Goal: Information Seeking & Learning: Check status

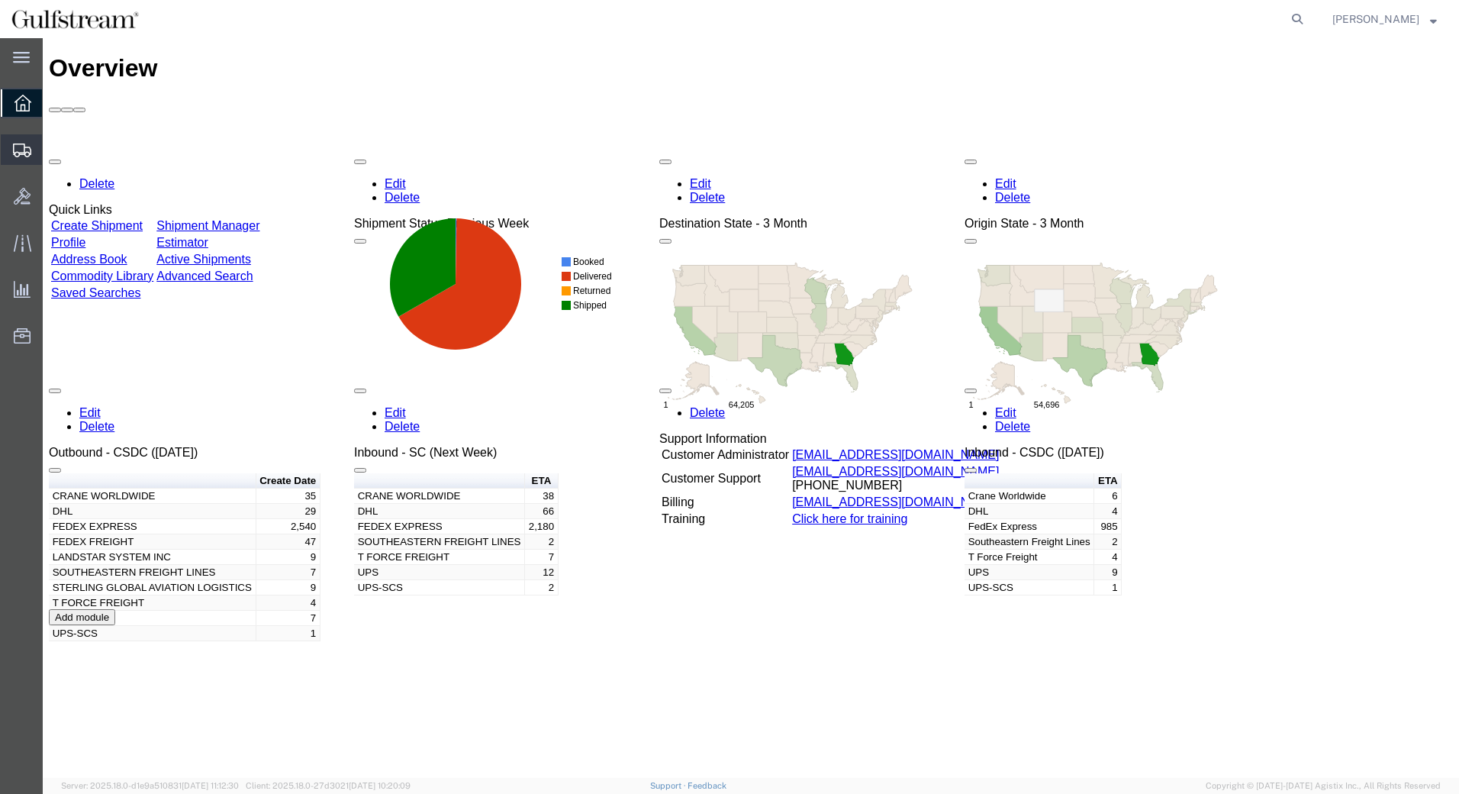
click at [0, 0] on span "Shipment Manager" at bounding box center [0, 0] width 0 height 0
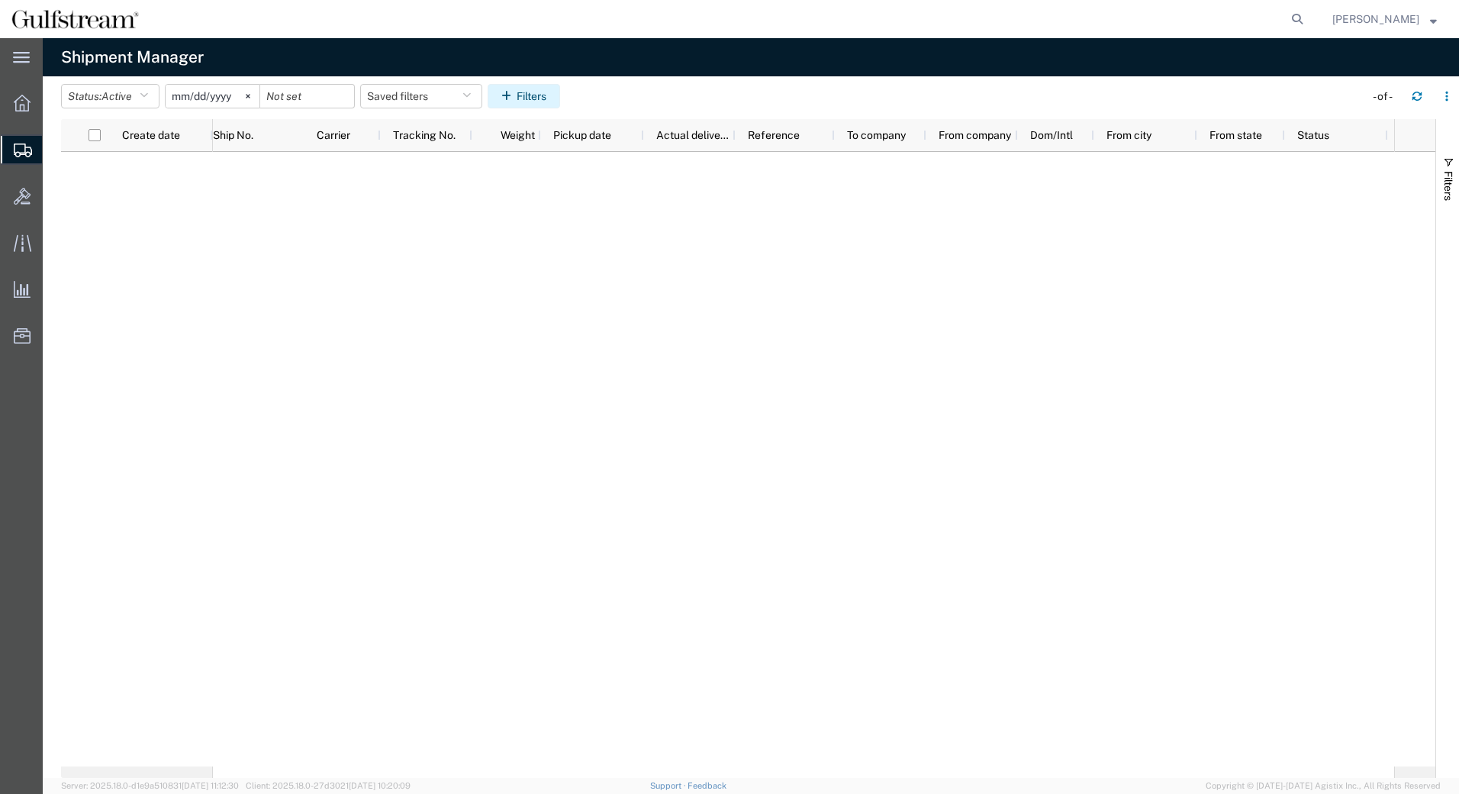
click at [517, 105] on button "Filters" at bounding box center [524, 96] width 73 height 24
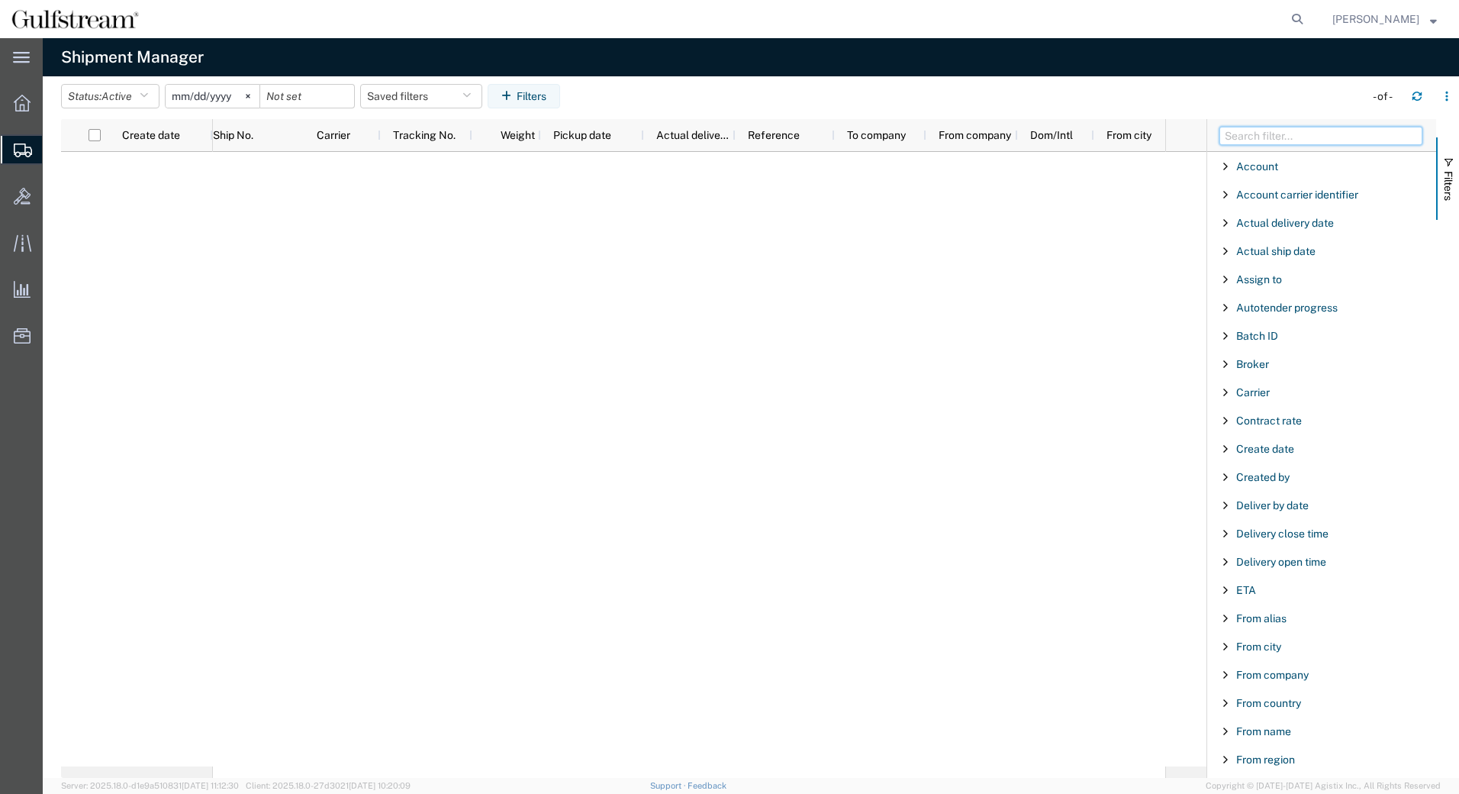
click at [1275, 134] on input "Filter Columns Input" at bounding box center [1321, 136] width 203 height 18
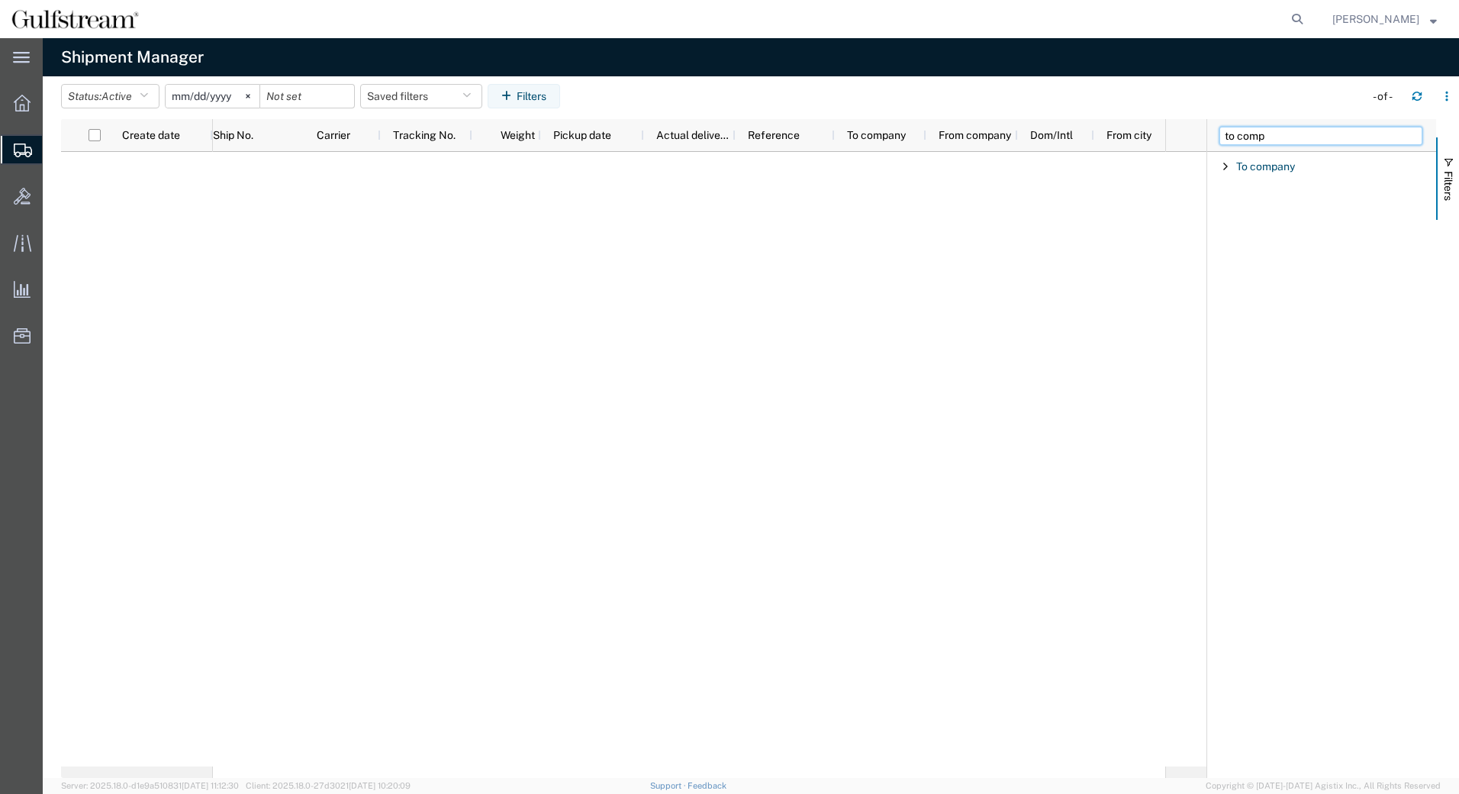
type input "to comp"
click at [1230, 166] on span "Filter List 1 Filters" at bounding box center [1226, 166] width 12 height 12
click at [1257, 205] on div "starts with" at bounding box center [1322, 205] width 175 height 12
click at [1285, 225] on input "Filter Value" at bounding box center [1327, 230] width 200 height 18
paste input "Rolls-Royce Group"
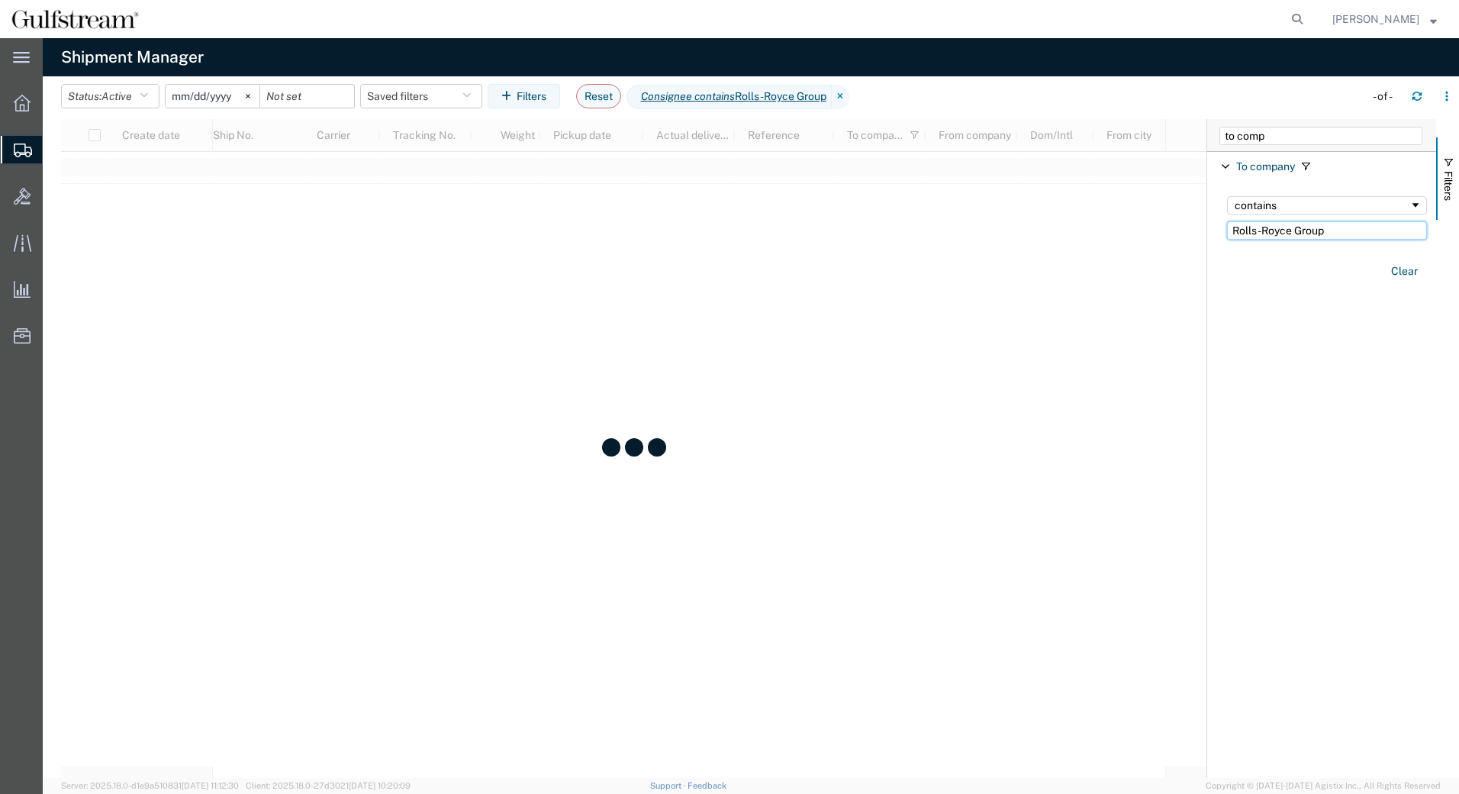
type input "Rolls-Royce Group"
click at [1310, 286] on div "Clear" at bounding box center [1327, 271] width 218 height 44
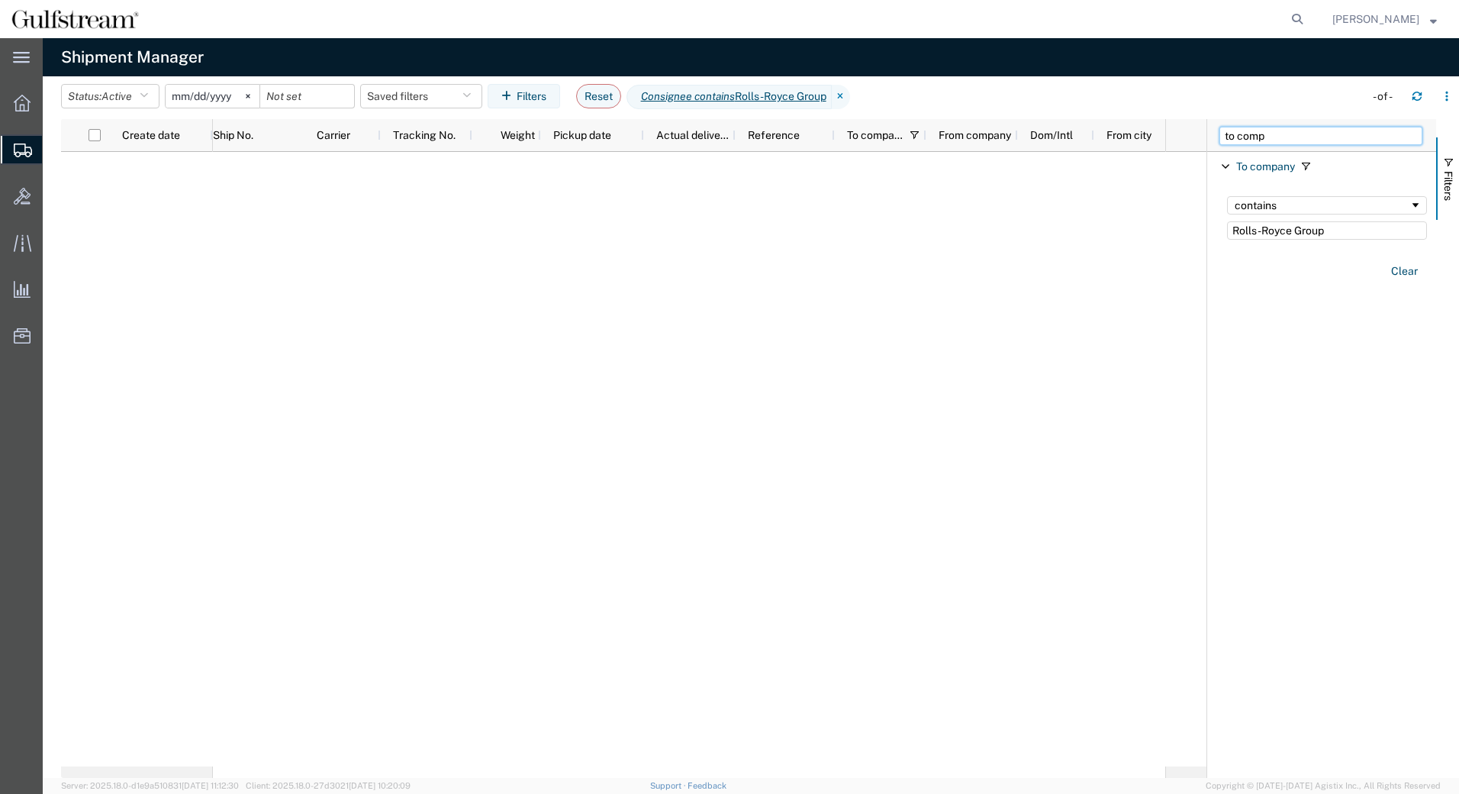
click at [1271, 140] on input "to comp" at bounding box center [1321, 136] width 203 height 18
drag, startPoint x: 1298, startPoint y: 137, endPoint x: 682, endPoint y: 142, distance: 616.0
click at [693, 141] on div "Create date Ship No. Carrier Tracking No. Weight Pickup date Actual delivery da…" at bounding box center [760, 448] width 1398 height 659
type input "refere"
click at [1224, 167] on span "Filter List 1 Filters" at bounding box center [1226, 166] width 12 height 12
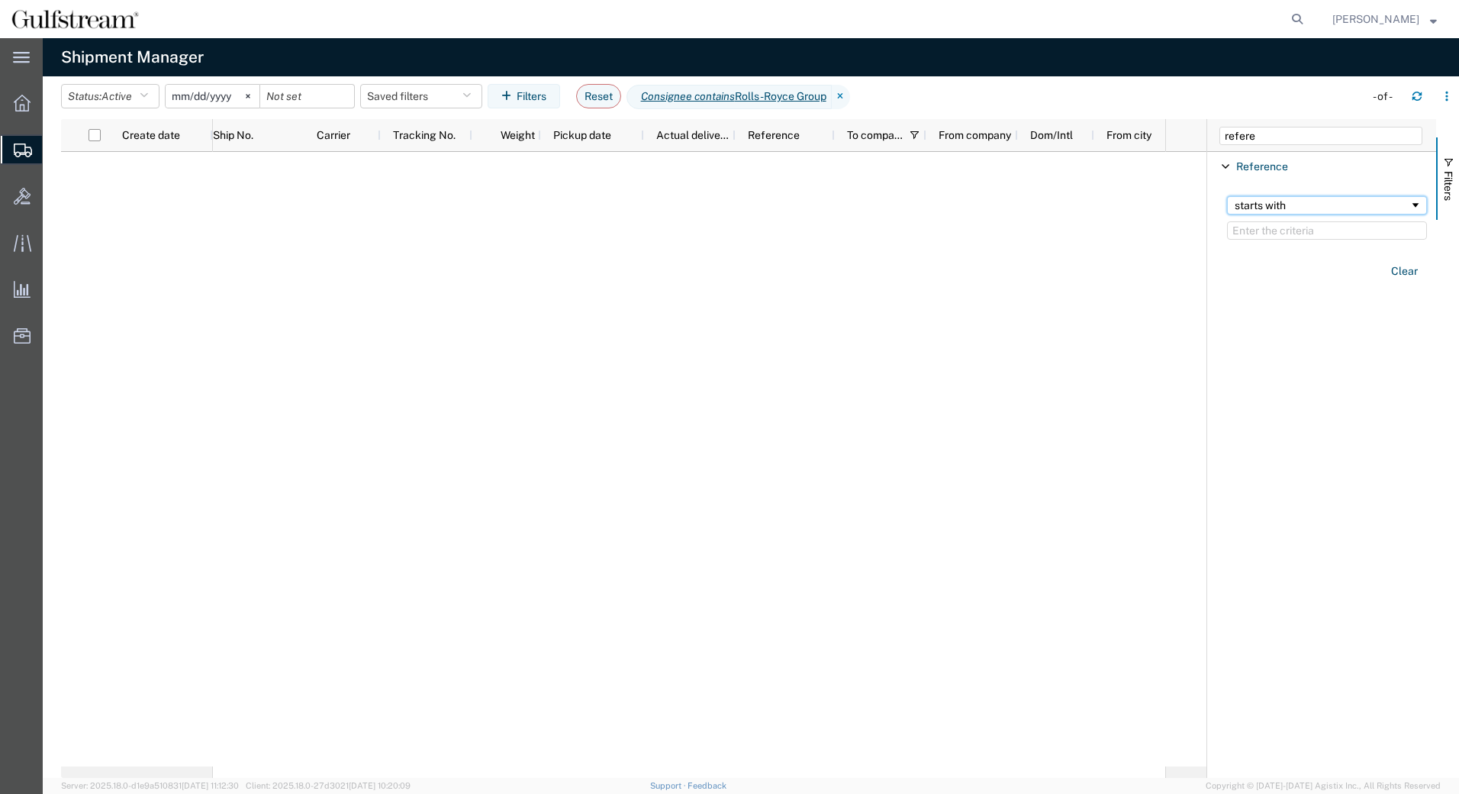
click at [1241, 204] on div "starts with" at bounding box center [1322, 205] width 175 height 12
click at [1261, 229] on input "Filter Value" at bounding box center [1327, 230] width 200 height 18
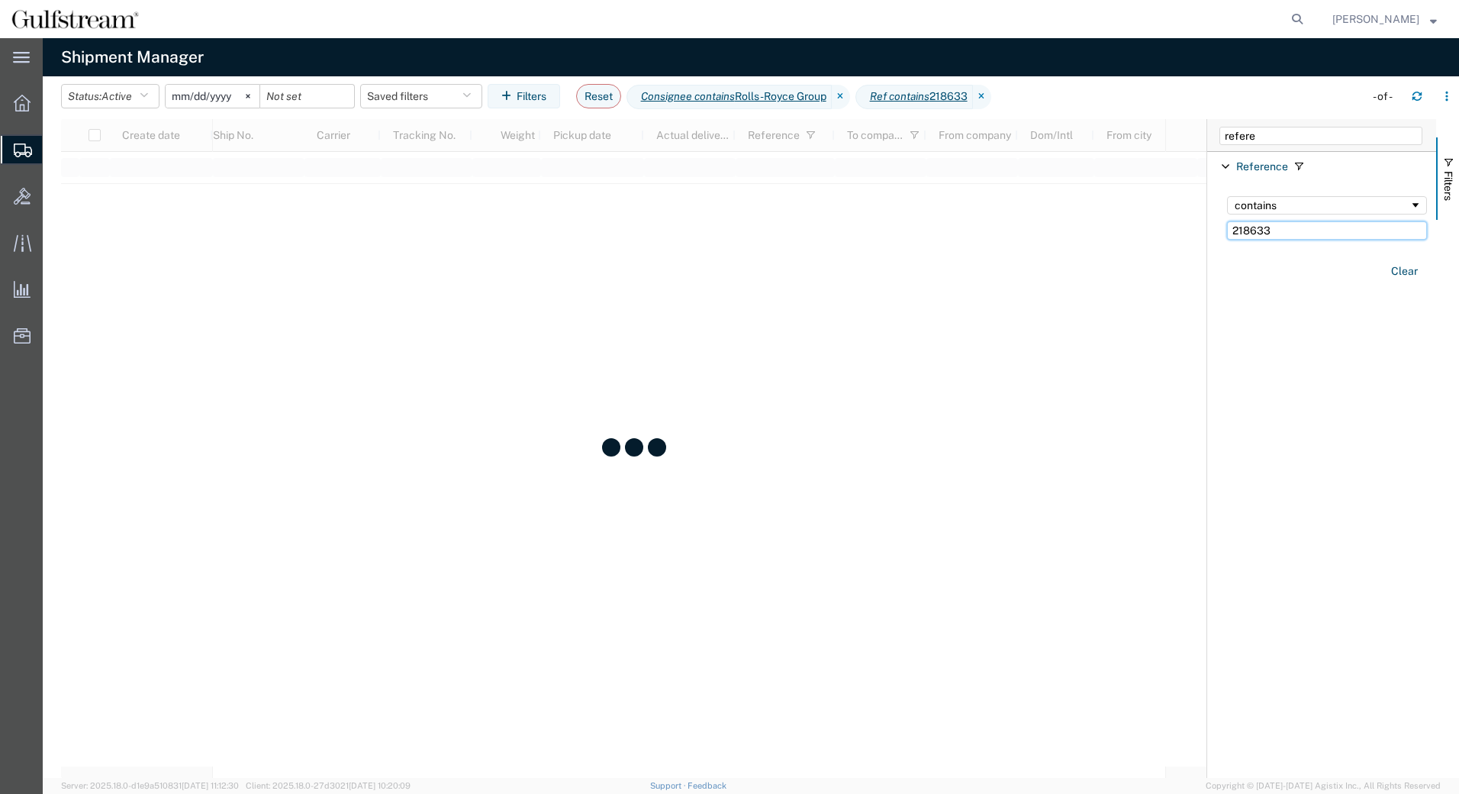
type input "218633"
click at [136, 91] on button "Status: Active" at bounding box center [110, 96] width 98 height 24
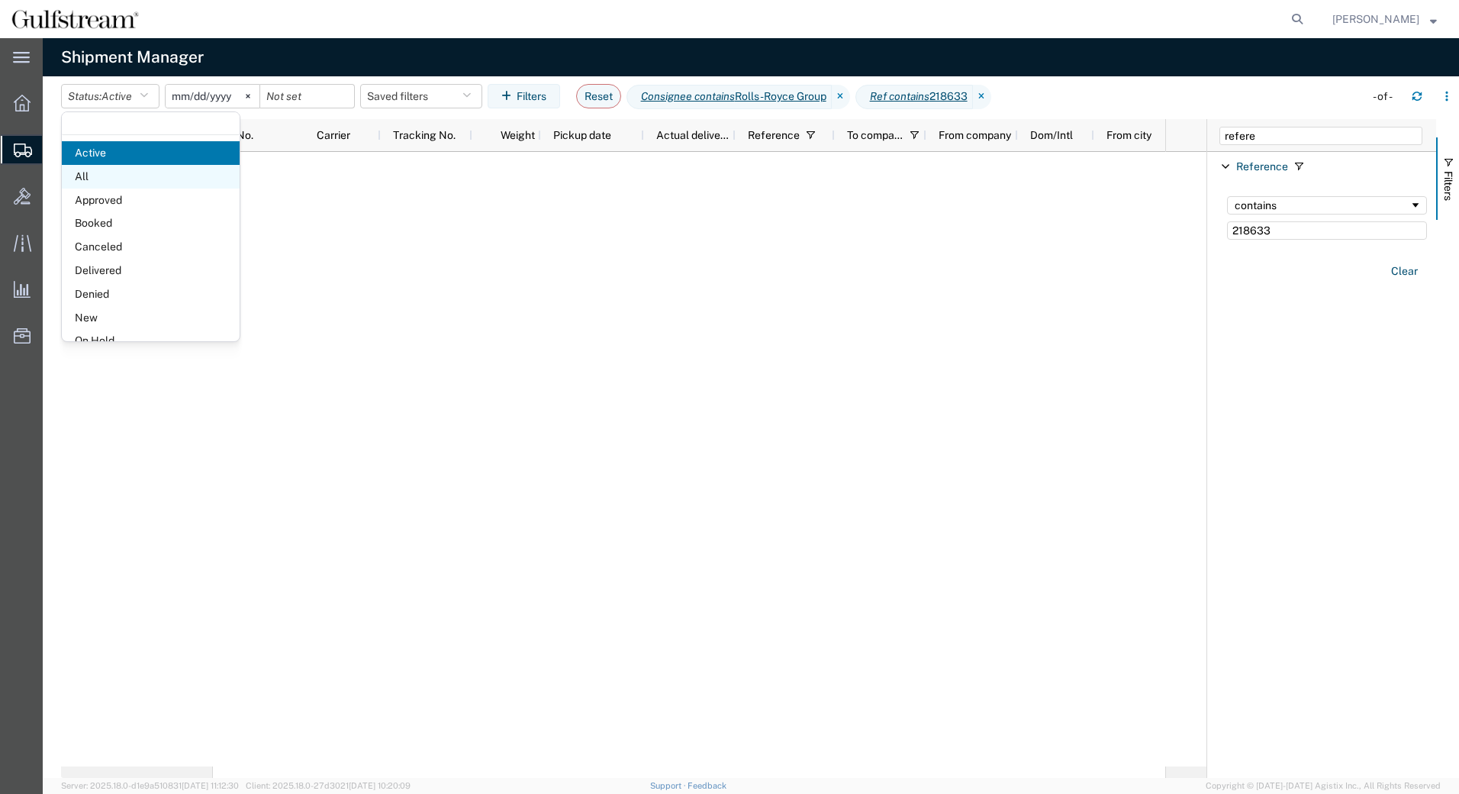
click at [102, 178] on span "All" at bounding box center [151, 177] width 178 height 24
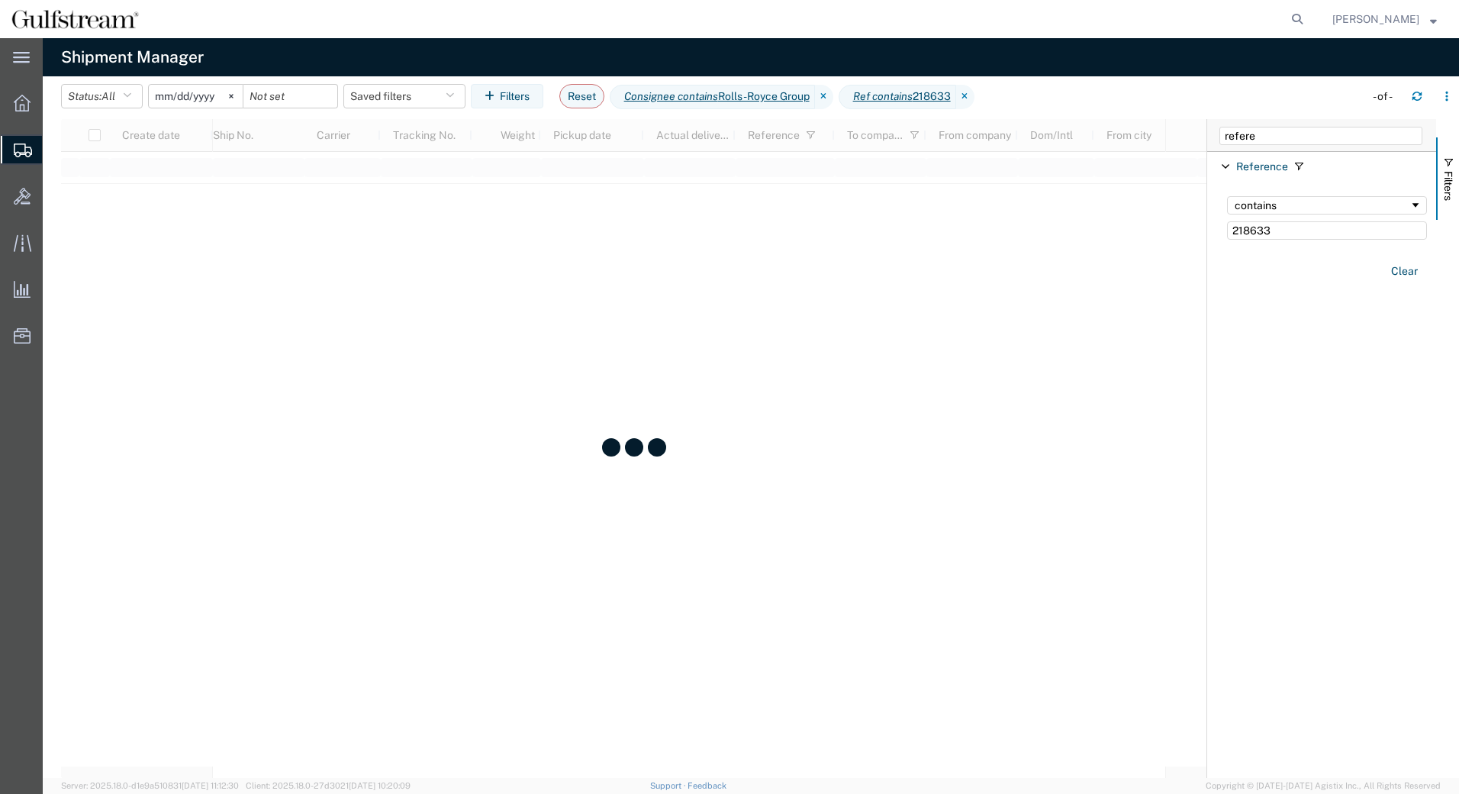
click at [205, 99] on input "2025-08-10" at bounding box center [196, 96] width 94 height 23
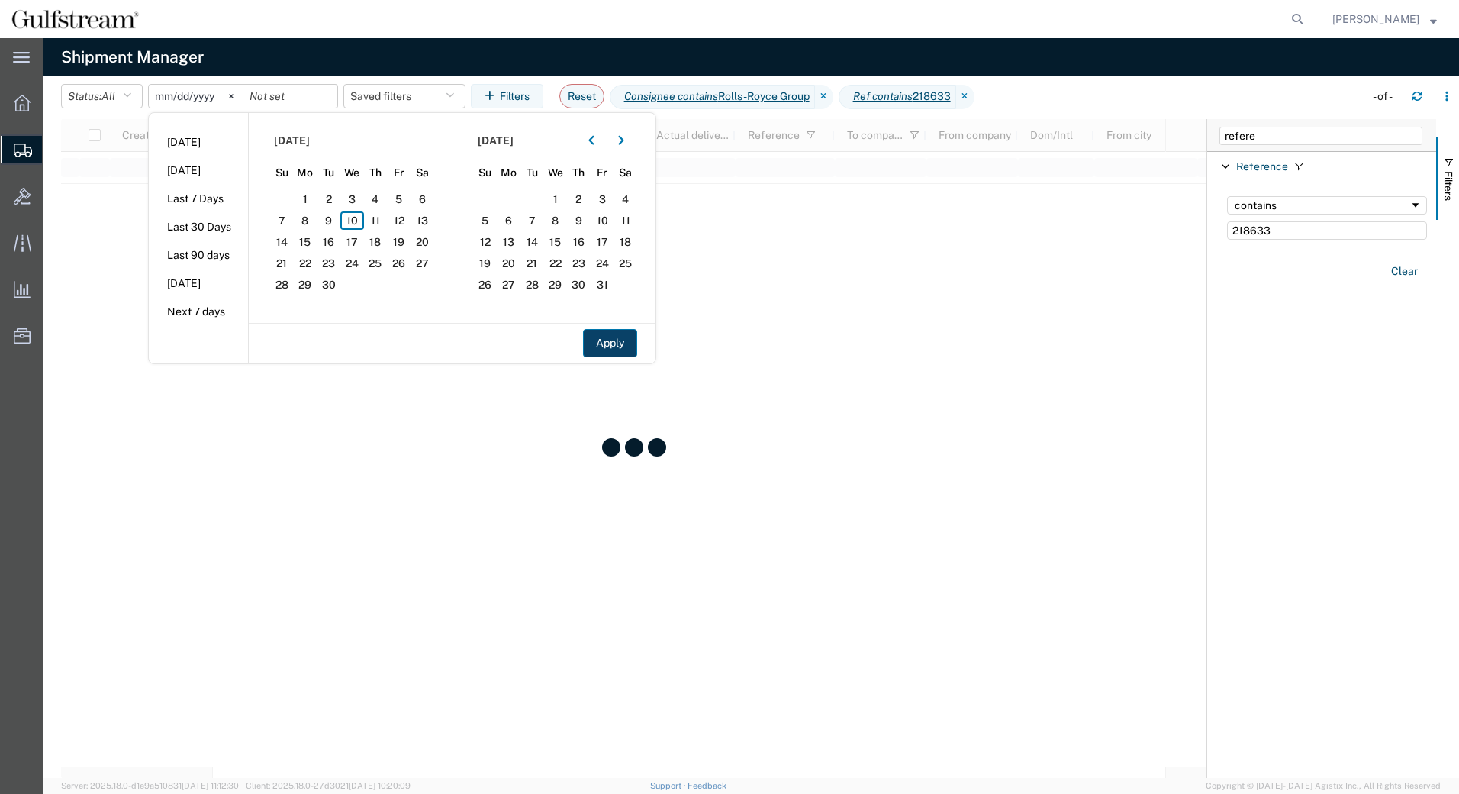
click at [615, 332] on button "Apply" at bounding box center [610, 343] width 54 height 28
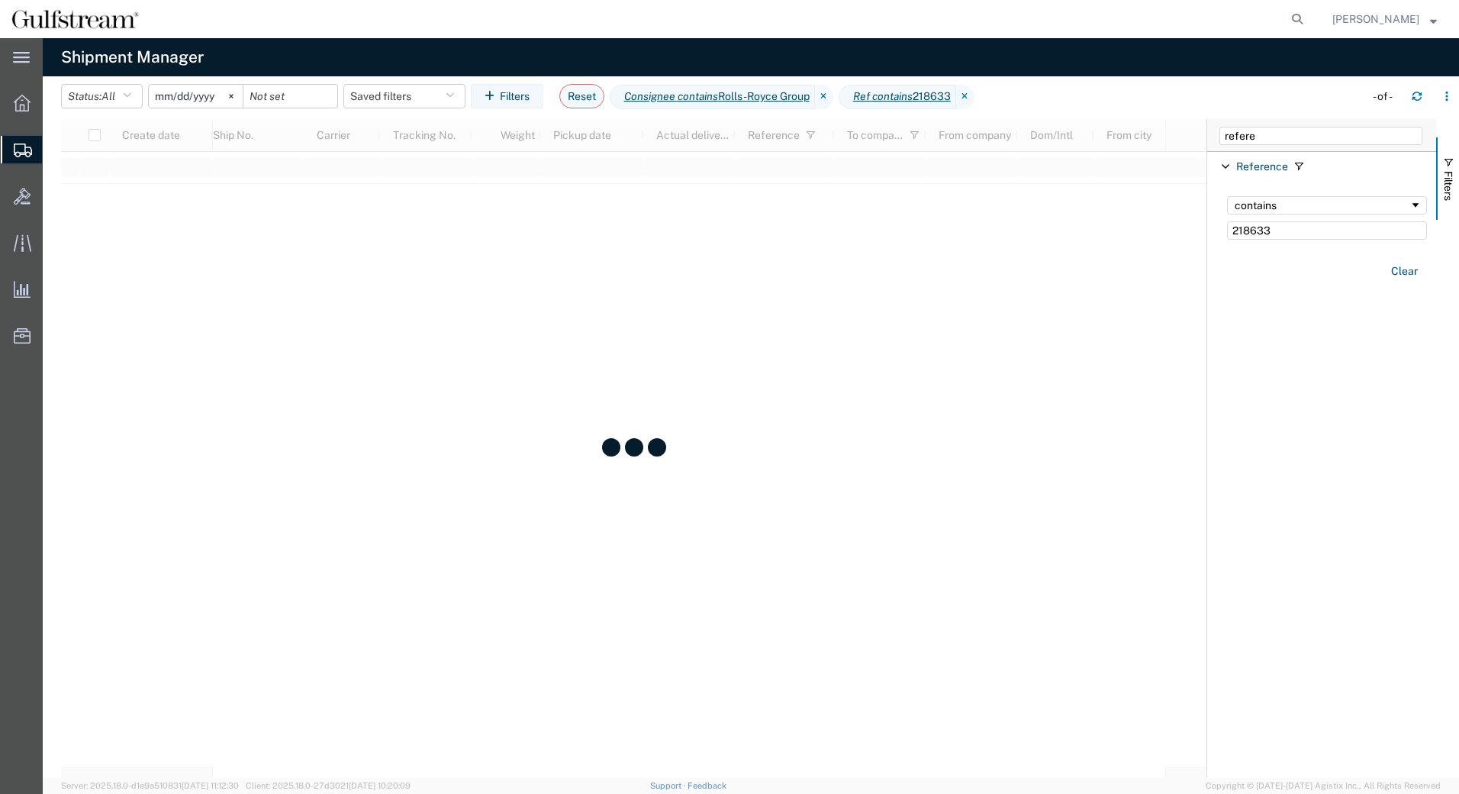
click at [169, 101] on input "2024-08-09" at bounding box center [196, 96] width 94 height 23
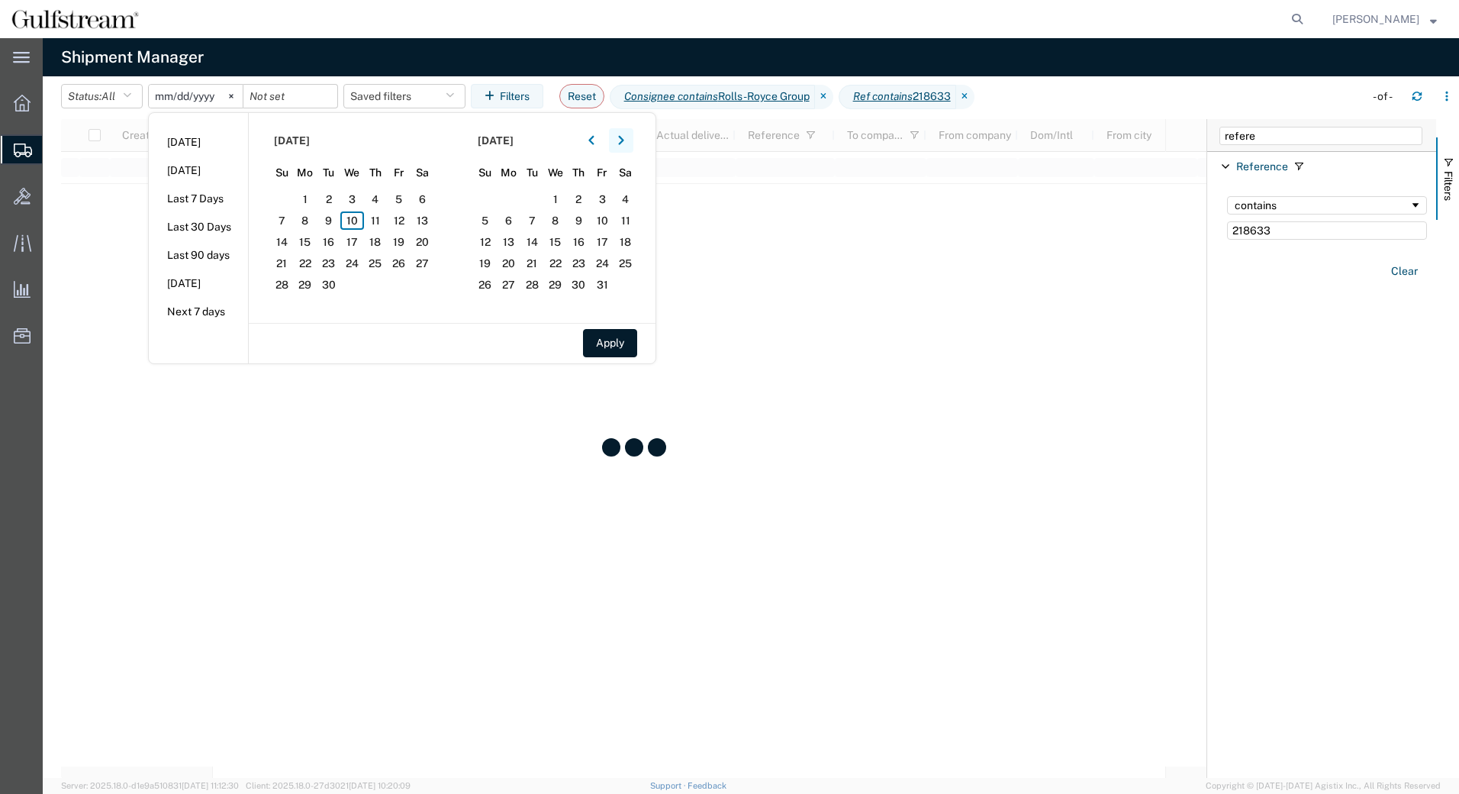
click at [629, 142] on button "button" at bounding box center [621, 140] width 24 height 24
click at [624, 142] on icon "button" at bounding box center [621, 140] width 6 height 11
click at [408, 267] on span "21" at bounding box center [399, 263] width 24 height 18
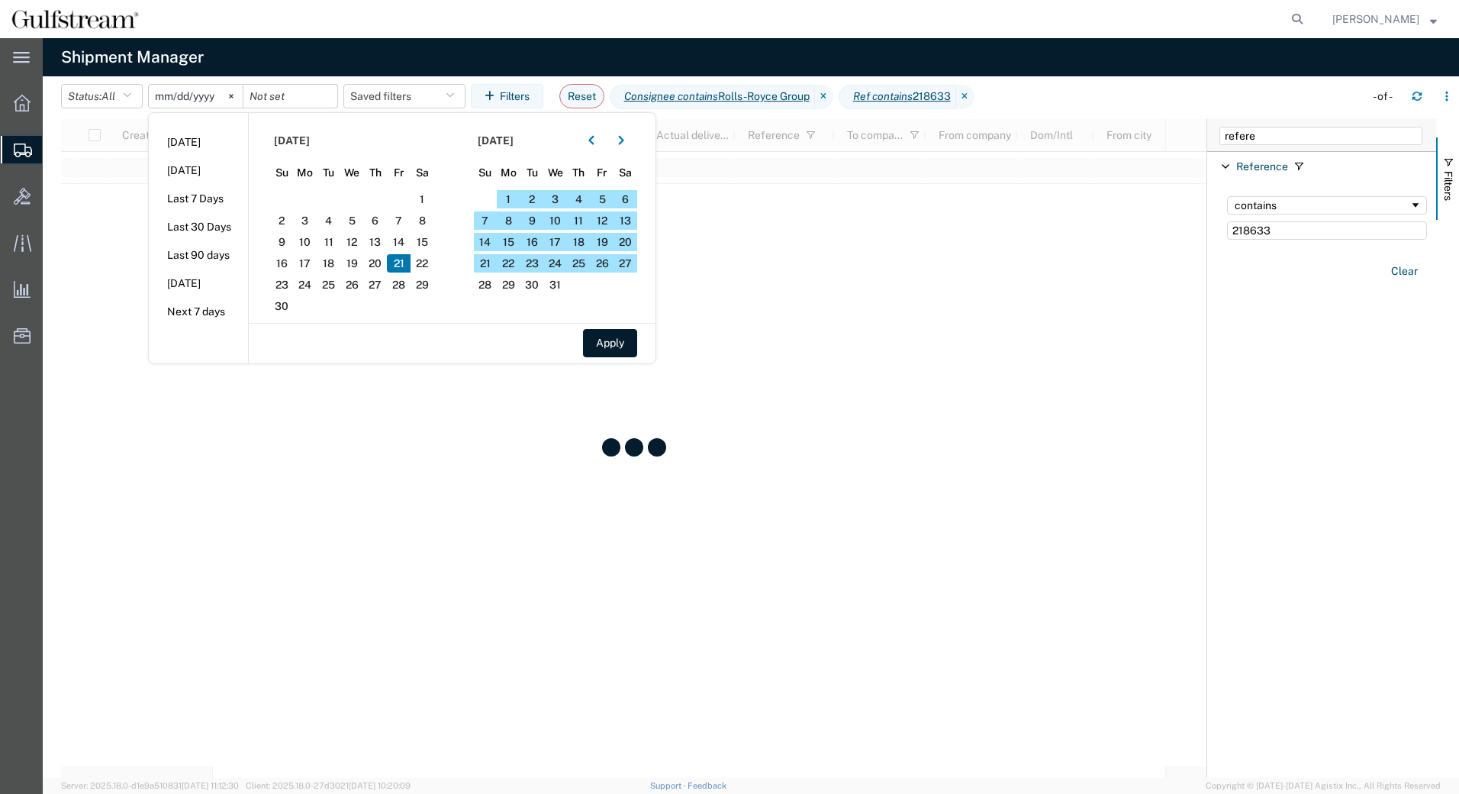
click at [401, 263] on span "21" at bounding box center [399, 263] width 24 height 18
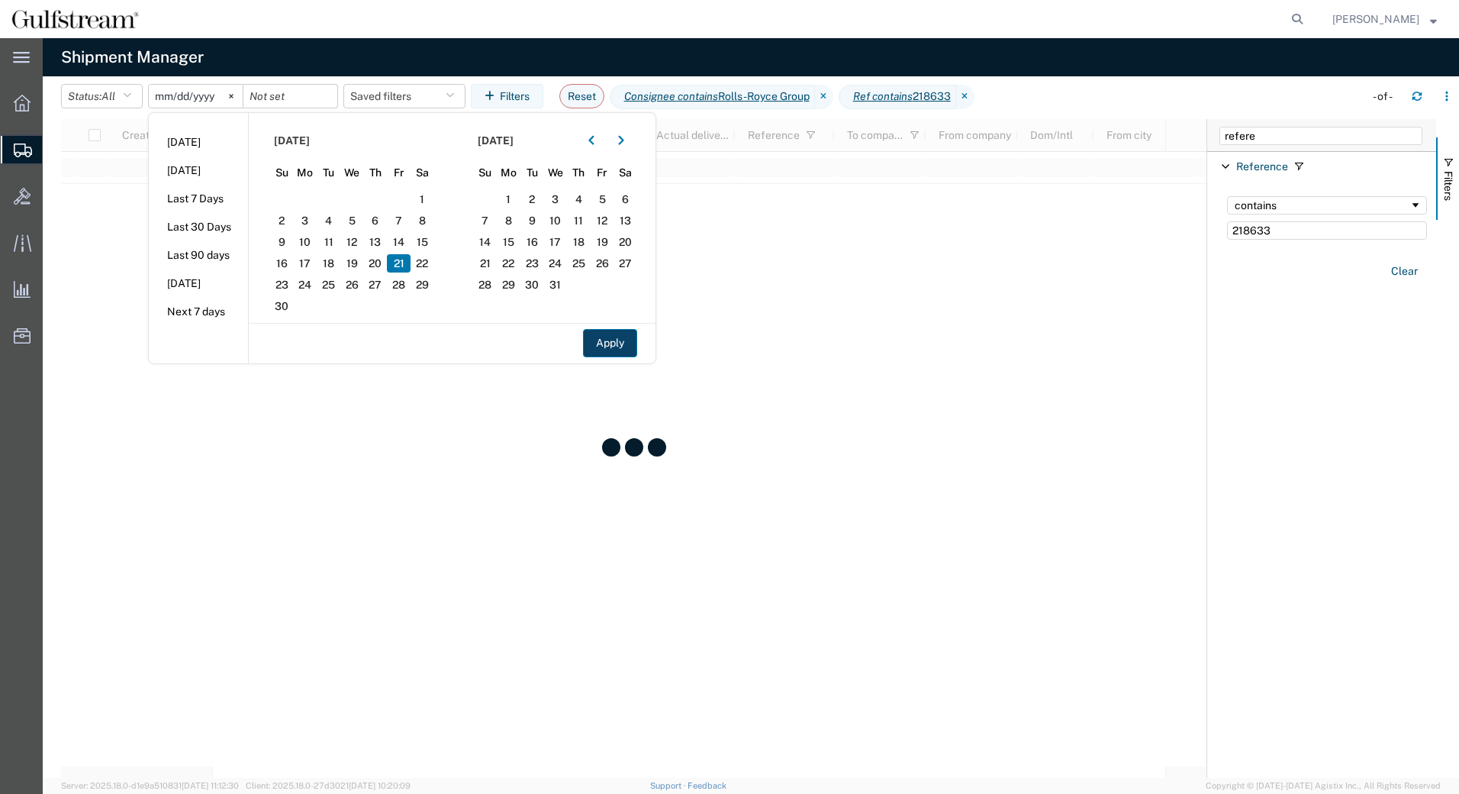
click at [630, 335] on button "Apply" at bounding box center [610, 343] width 54 height 28
type input "2025-11-21"
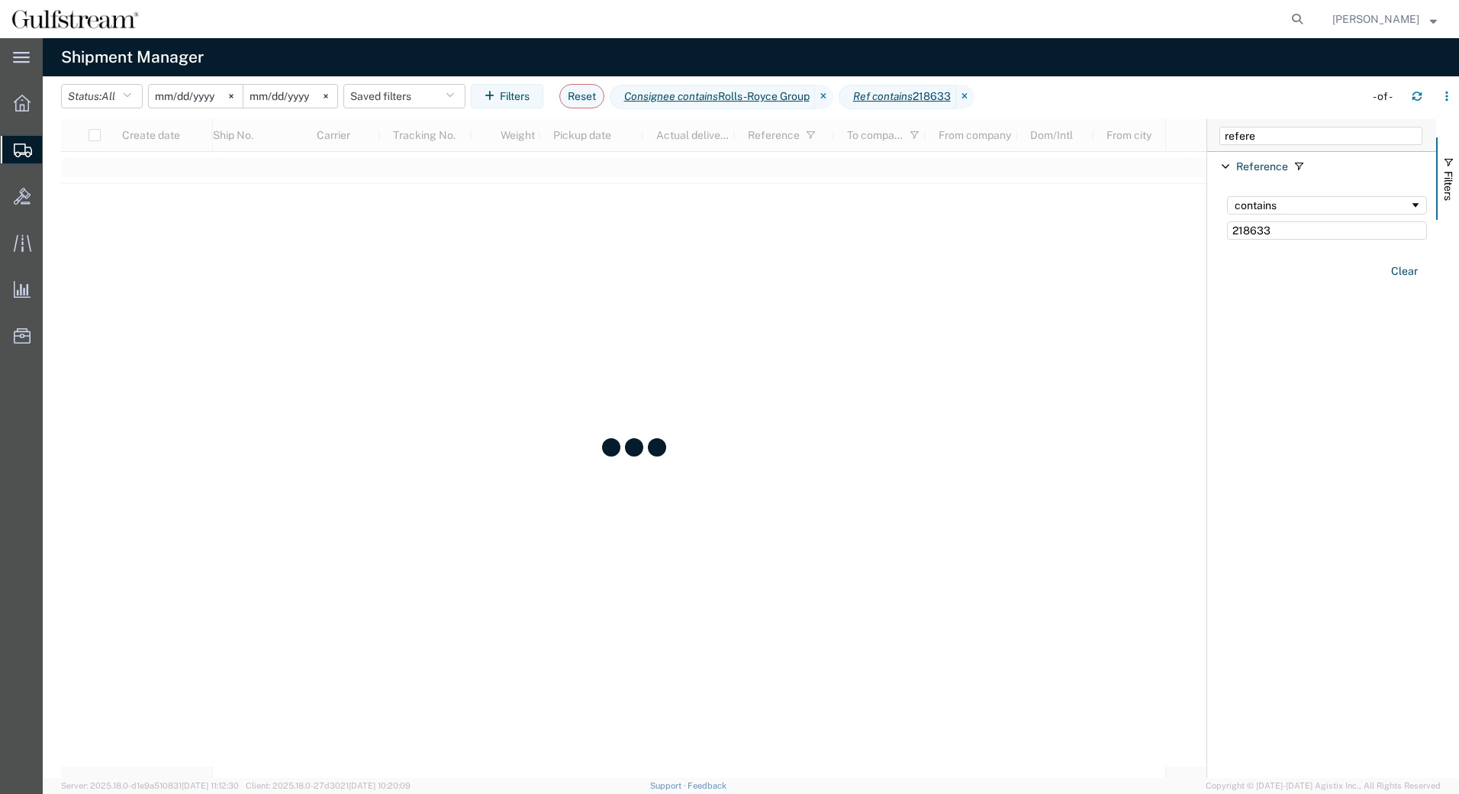
click at [195, 102] on input "2025-11-21" at bounding box center [196, 96] width 94 height 23
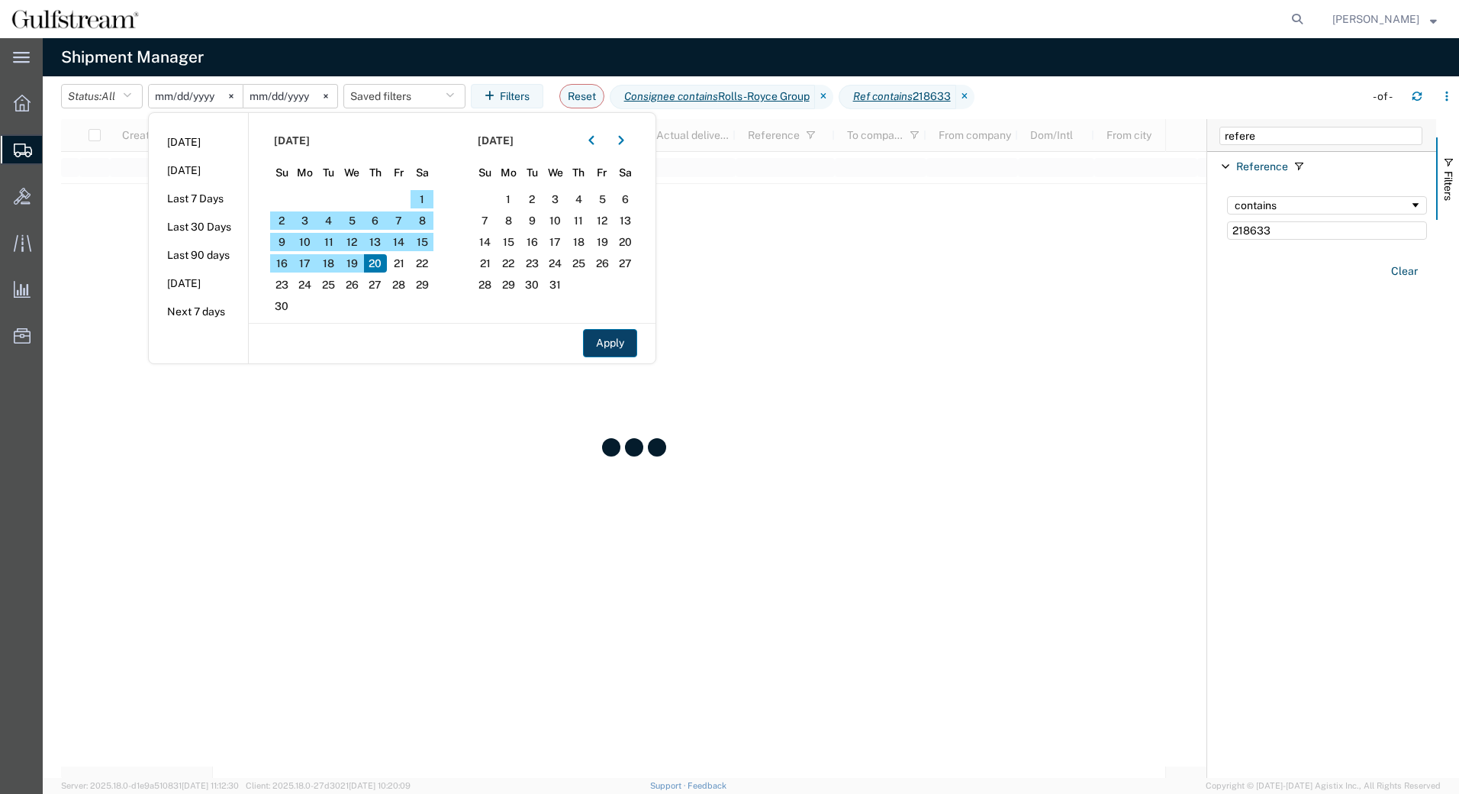
click at [633, 337] on button "Apply" at bounding box center [610, 343] width 54 height 28
type input "[DATE]"
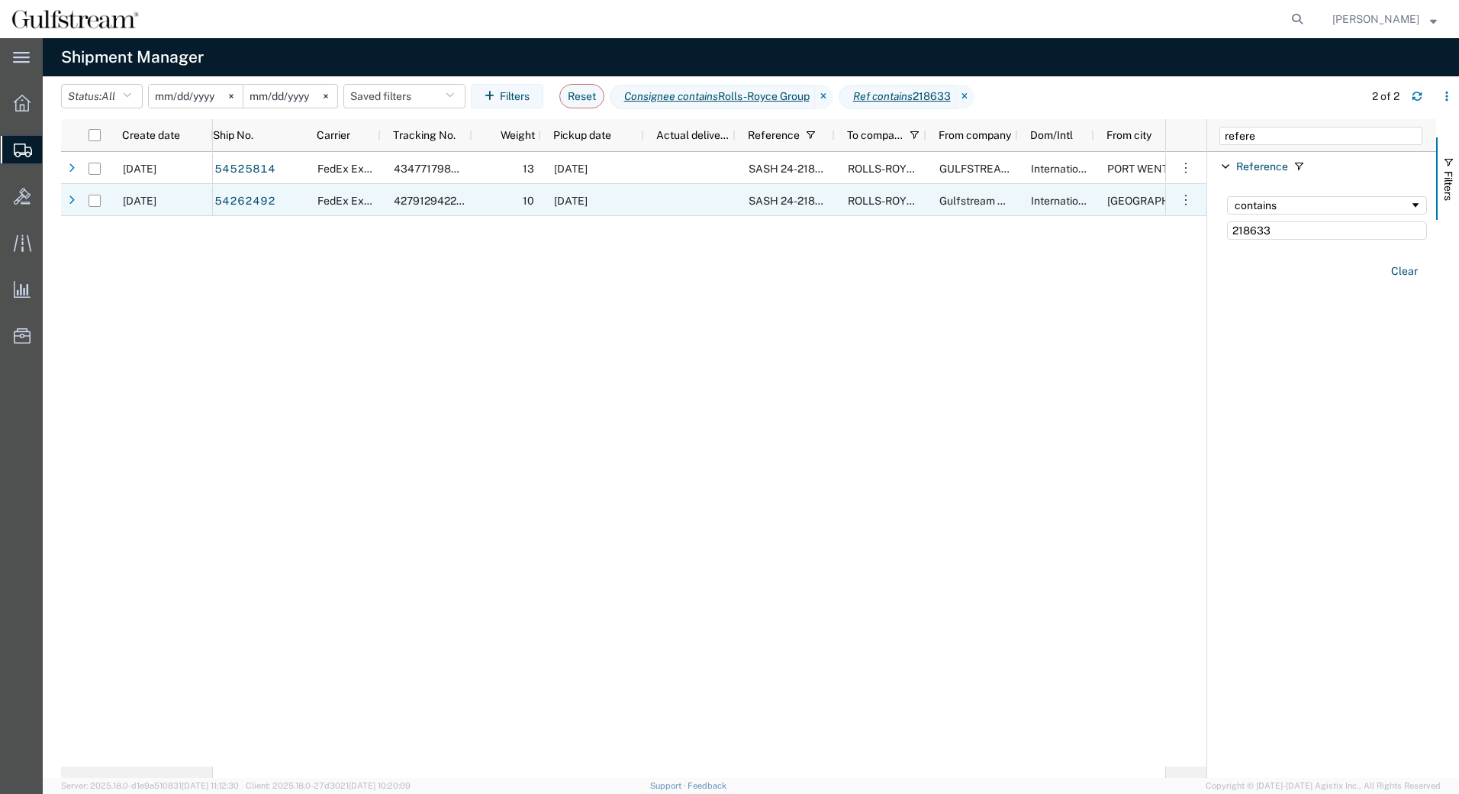
click at [715, 195] on div at bounding box center [690, 200] width 92 height 32
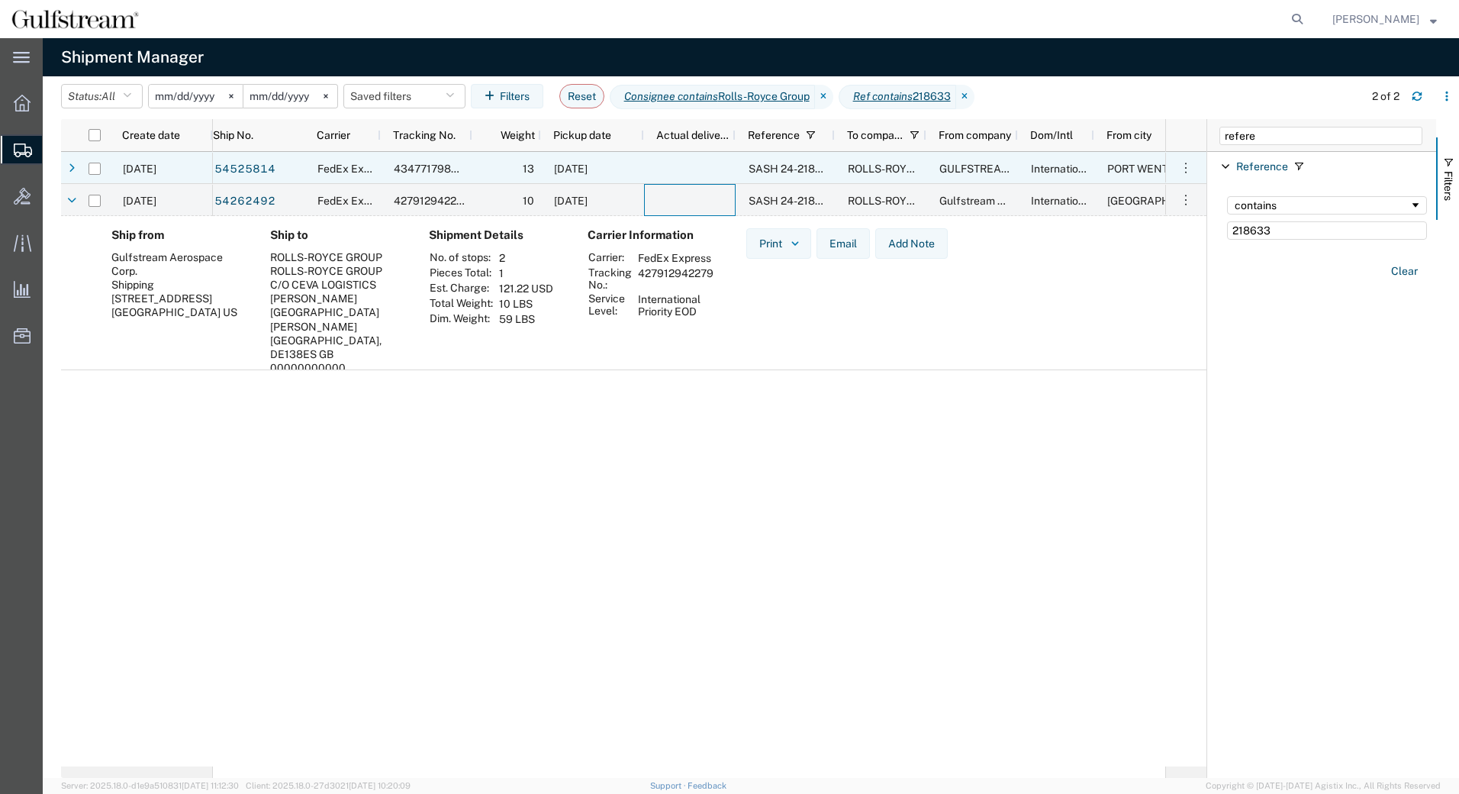
click at [717, 160] on div at bounding box center [690, 168] width 92 height 32
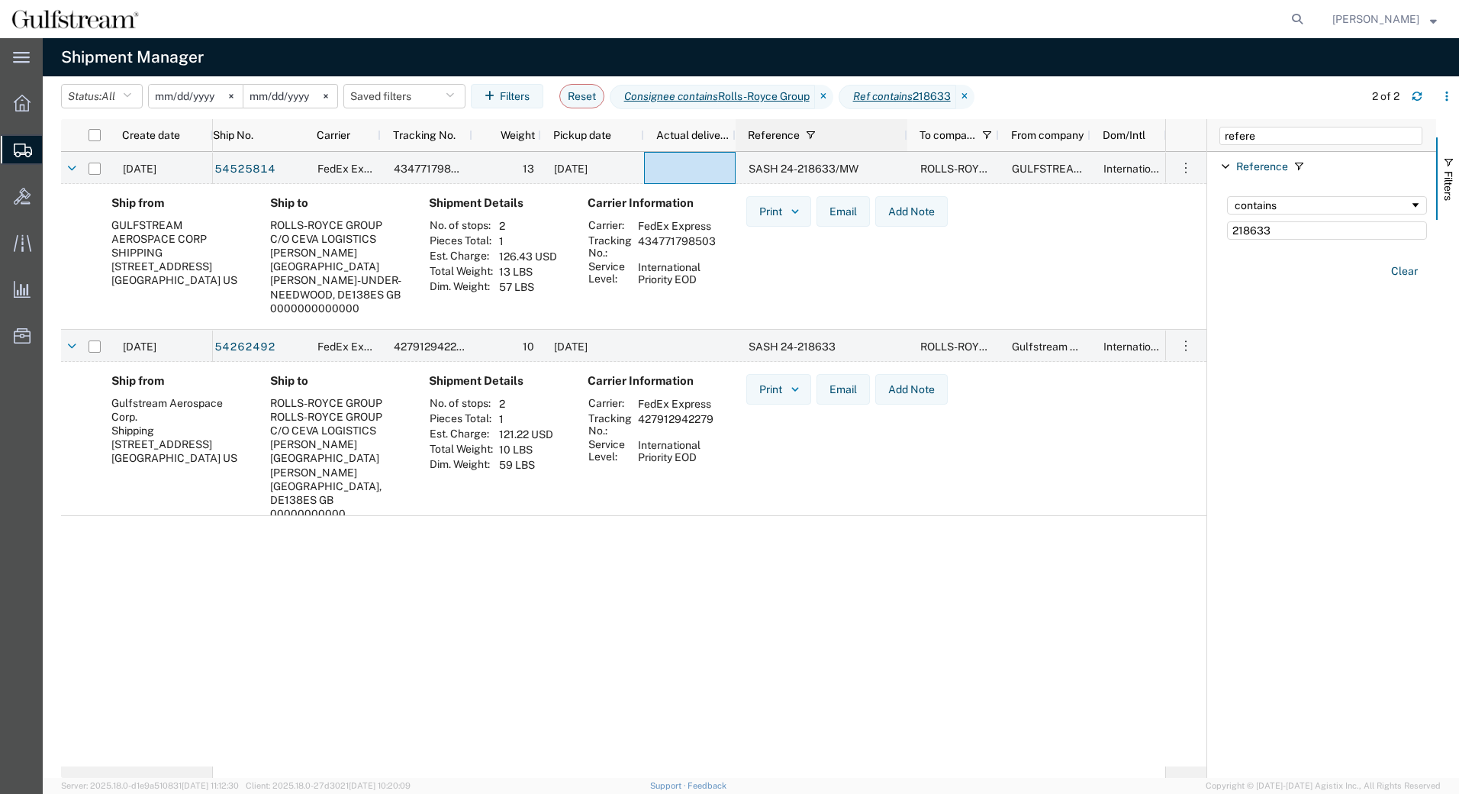
drag, startPoint x: 833, startPoint y: 137, endPoint x: 906, endPoint y: 134, distance: 72.6
click at [906, 134] on div at bounding box center [907, 135] width 6 height 32
drag, startPoint x: 1296, startPoint y: 224, endPoint x: 1020, endPoint y: 219, distance: 276.3
click at [1022, 219] on div "Create date Ship No. Carrier Tracking No. Weight Pickup date Actual delivery da…" at bounding box center [760, 448] width 1398 height 659
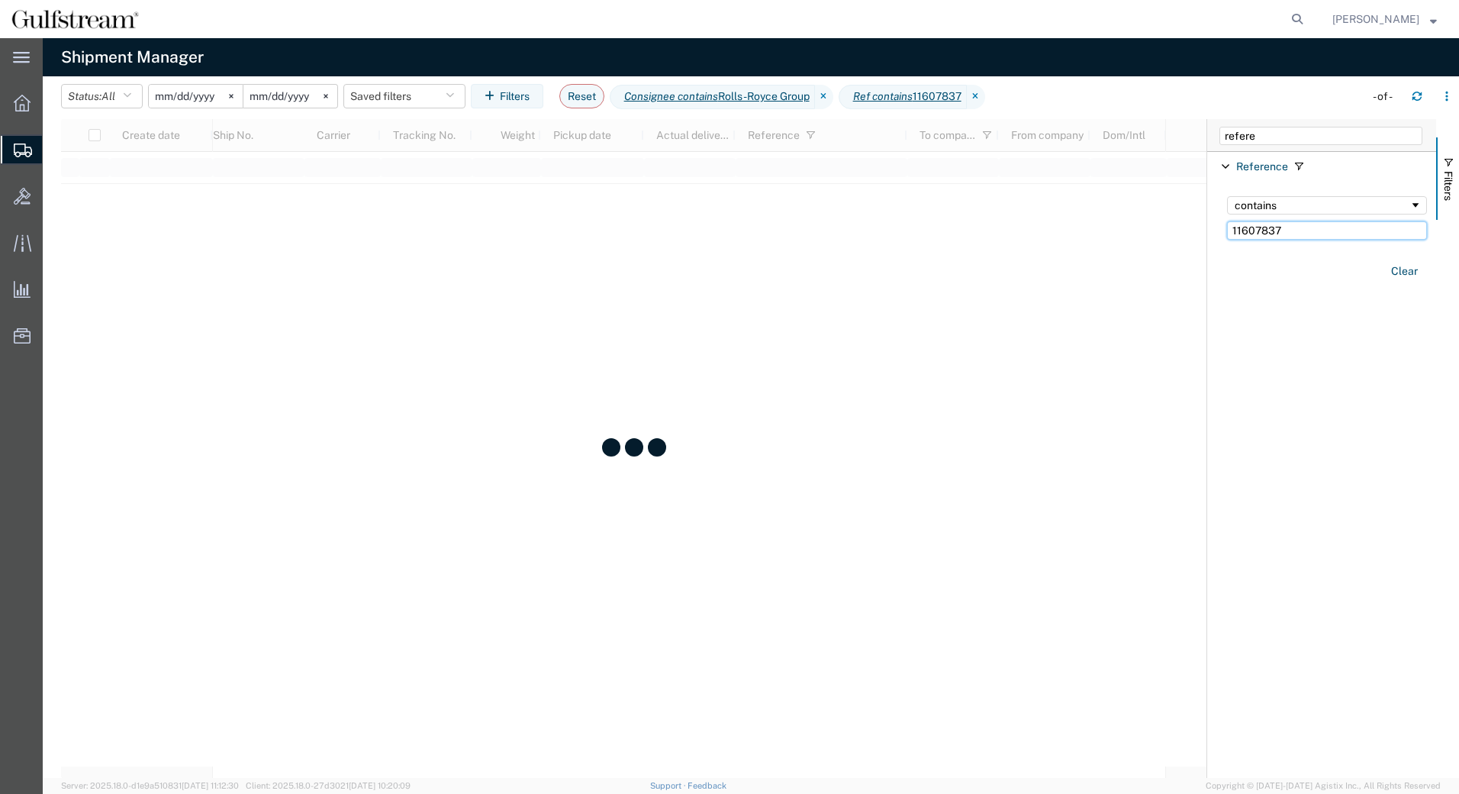
type input "11607837"
click at [176, 92] on input "[DATE]" at bounding box center [196, 96] width 94 height 23
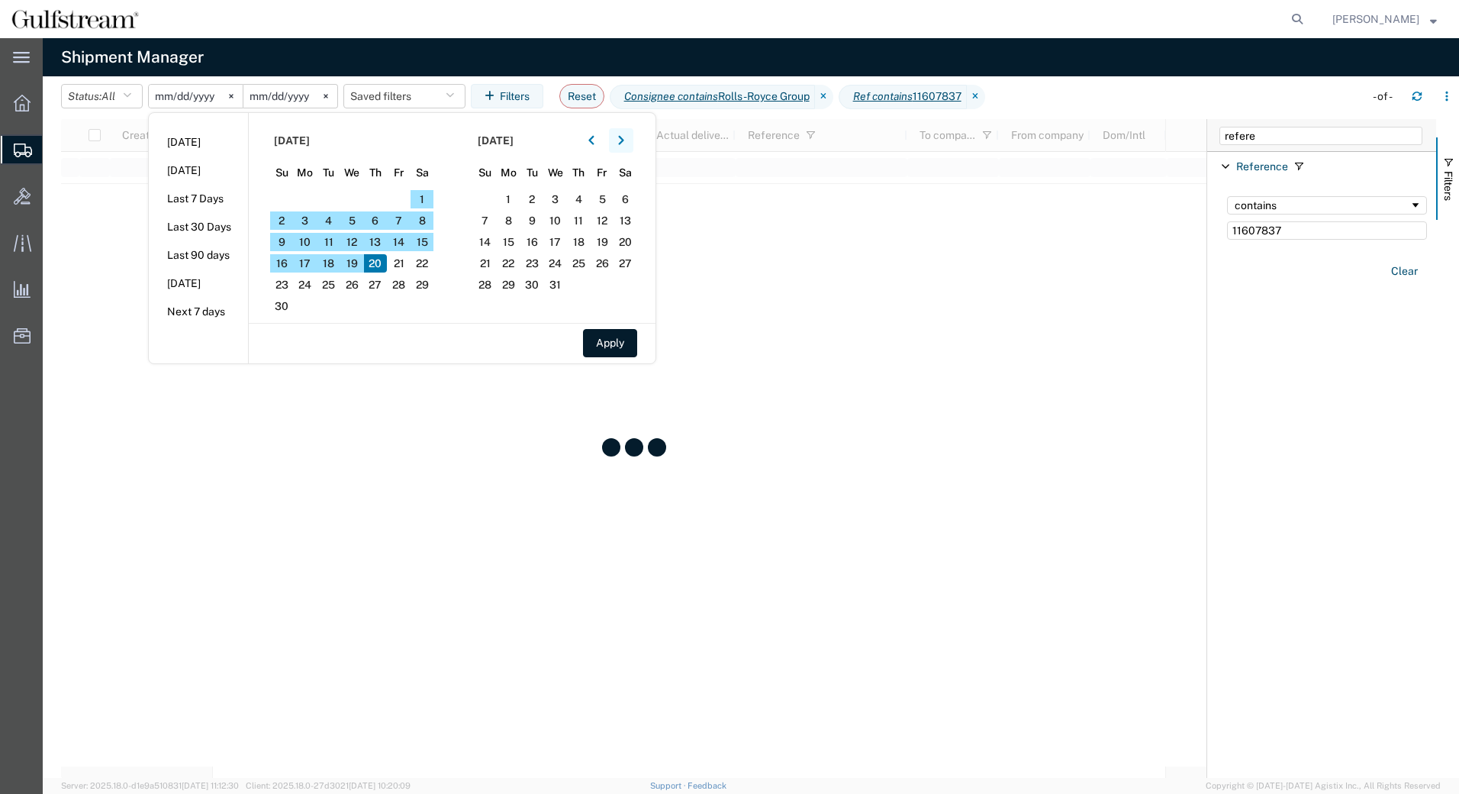
click at [624, 143] on icon "button" at bounding box center [621, 140] width 6 height 11
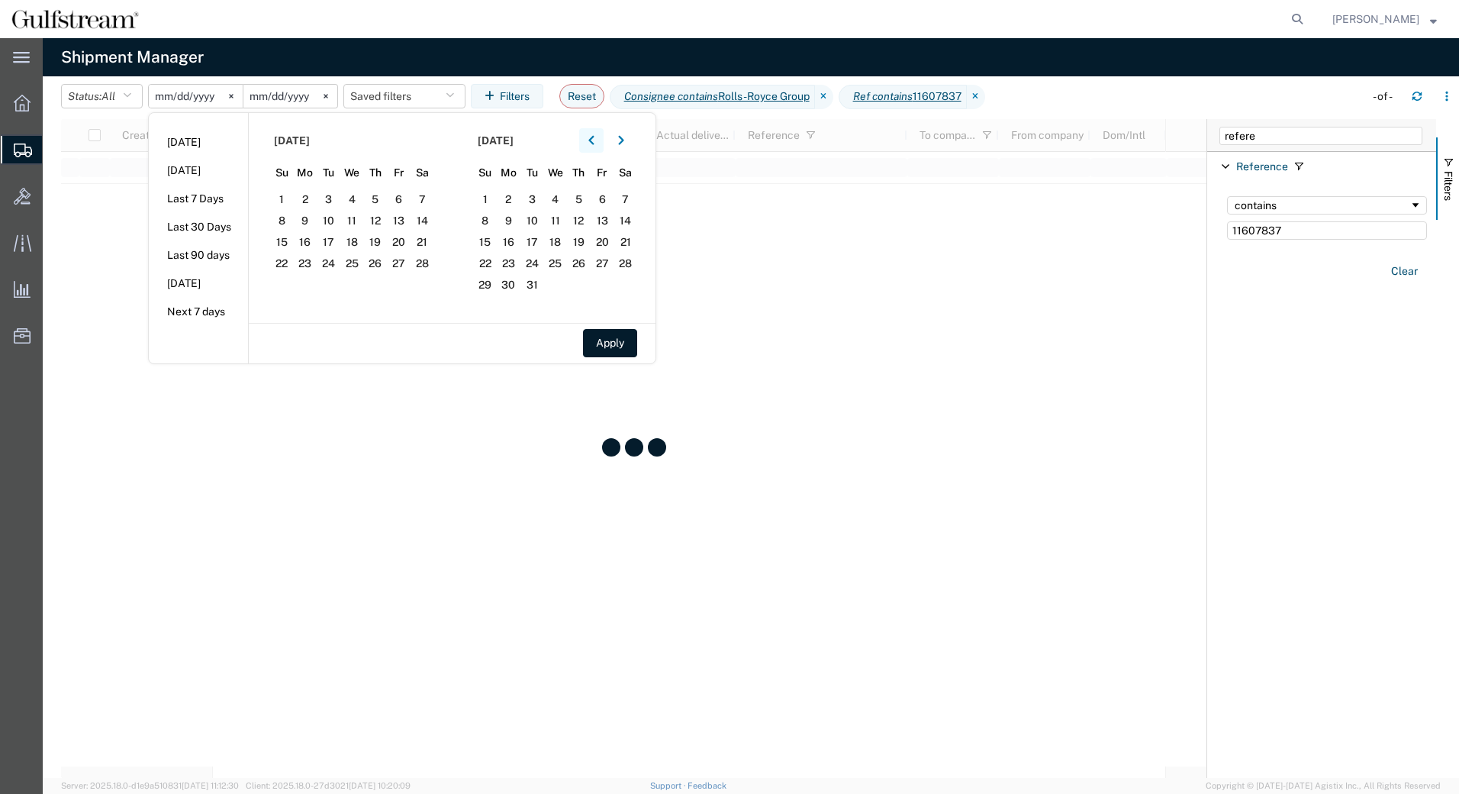
click at [594, 143] on icon "button" at bounding box center [591, 140] width 6 height 11
click at [593, 143] on icon "button" at bounding box center [591, 140] width 6 height 11
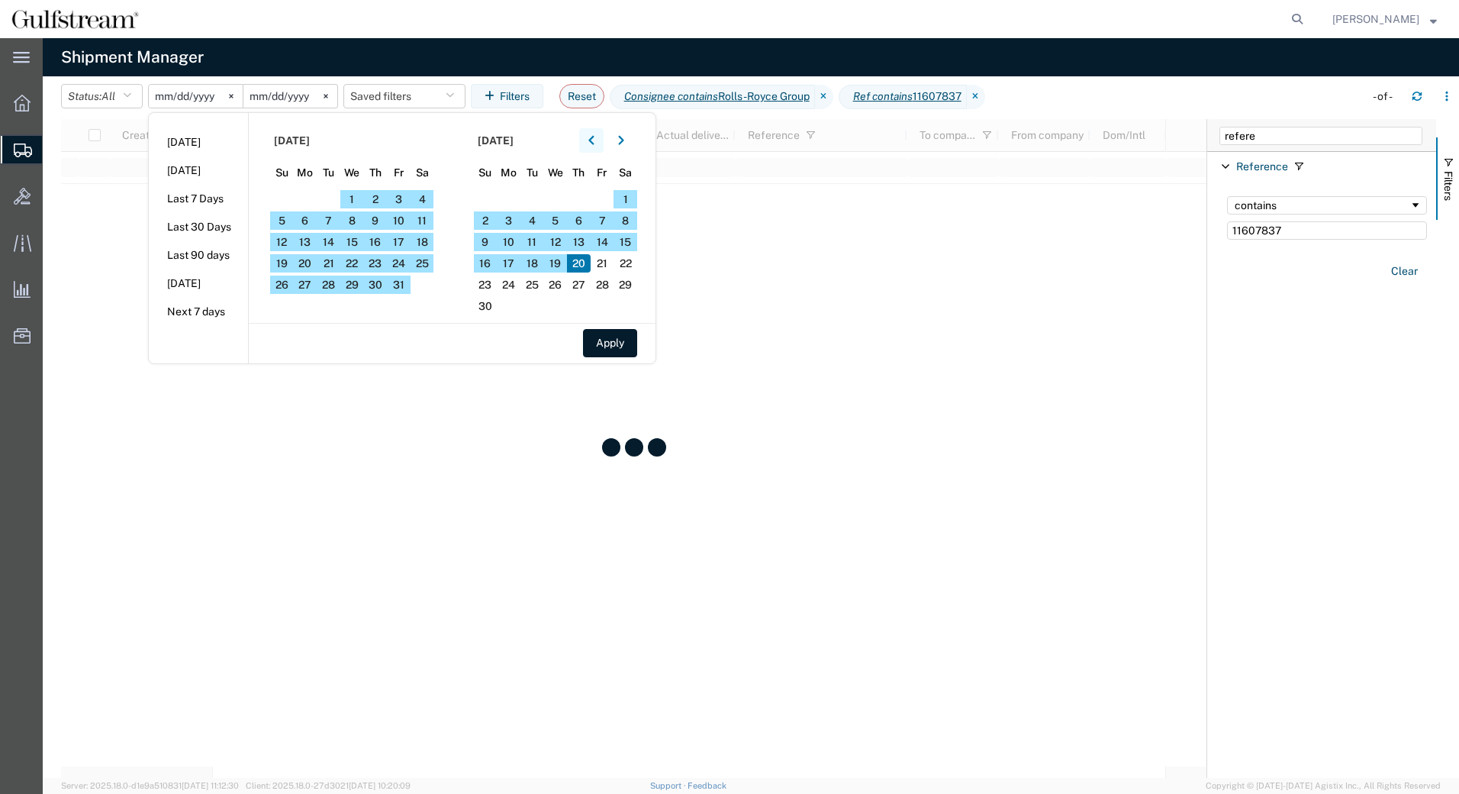
click at [593, 143] on icon "button" at bounding box center [591, 140] width 6 height 11
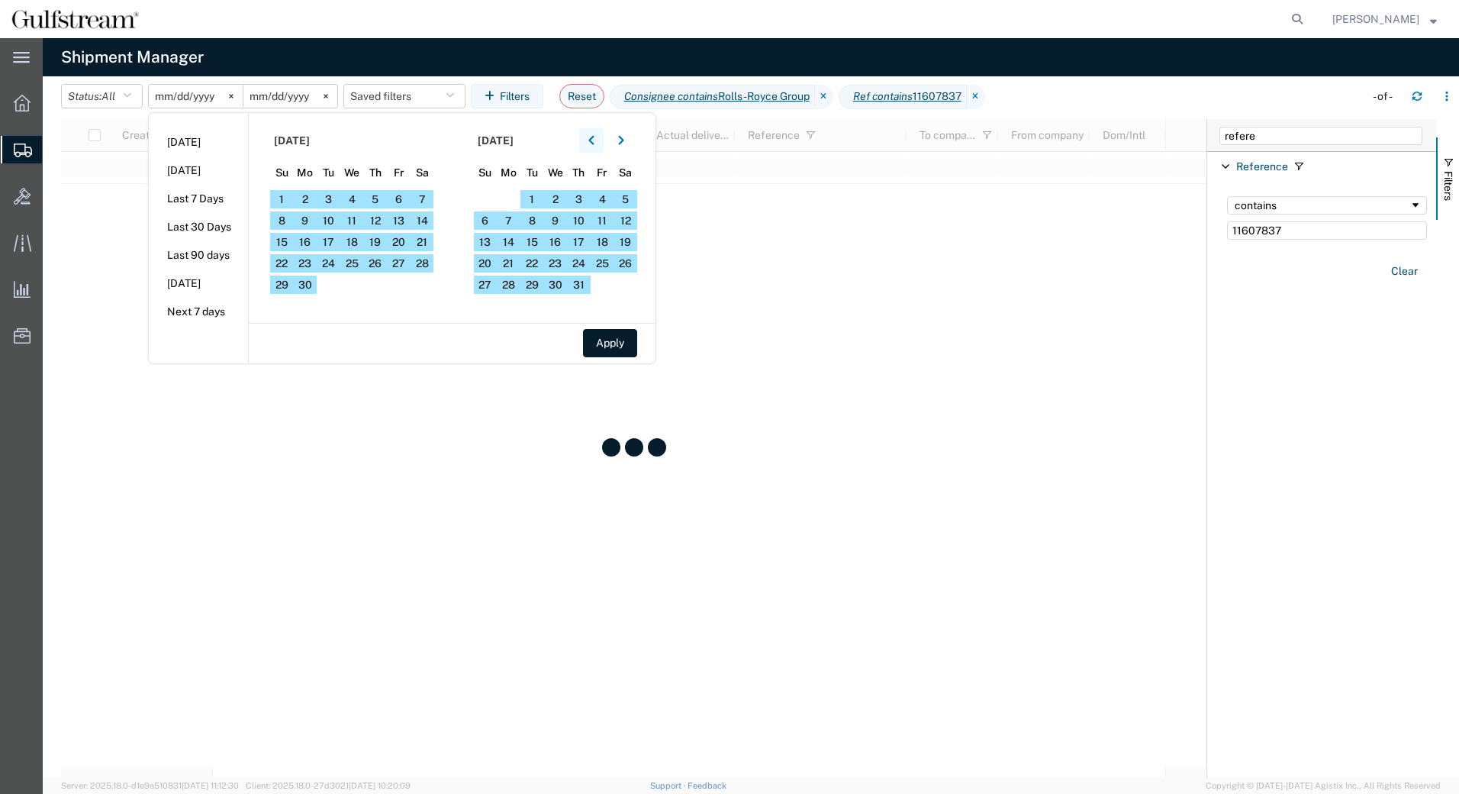
click at [593, 143] on icon "button" at bounding box center [591, 140] width 6 height 11
click at [430, 198] on span "1" at bounding box center [423, 199] width 24 height 18
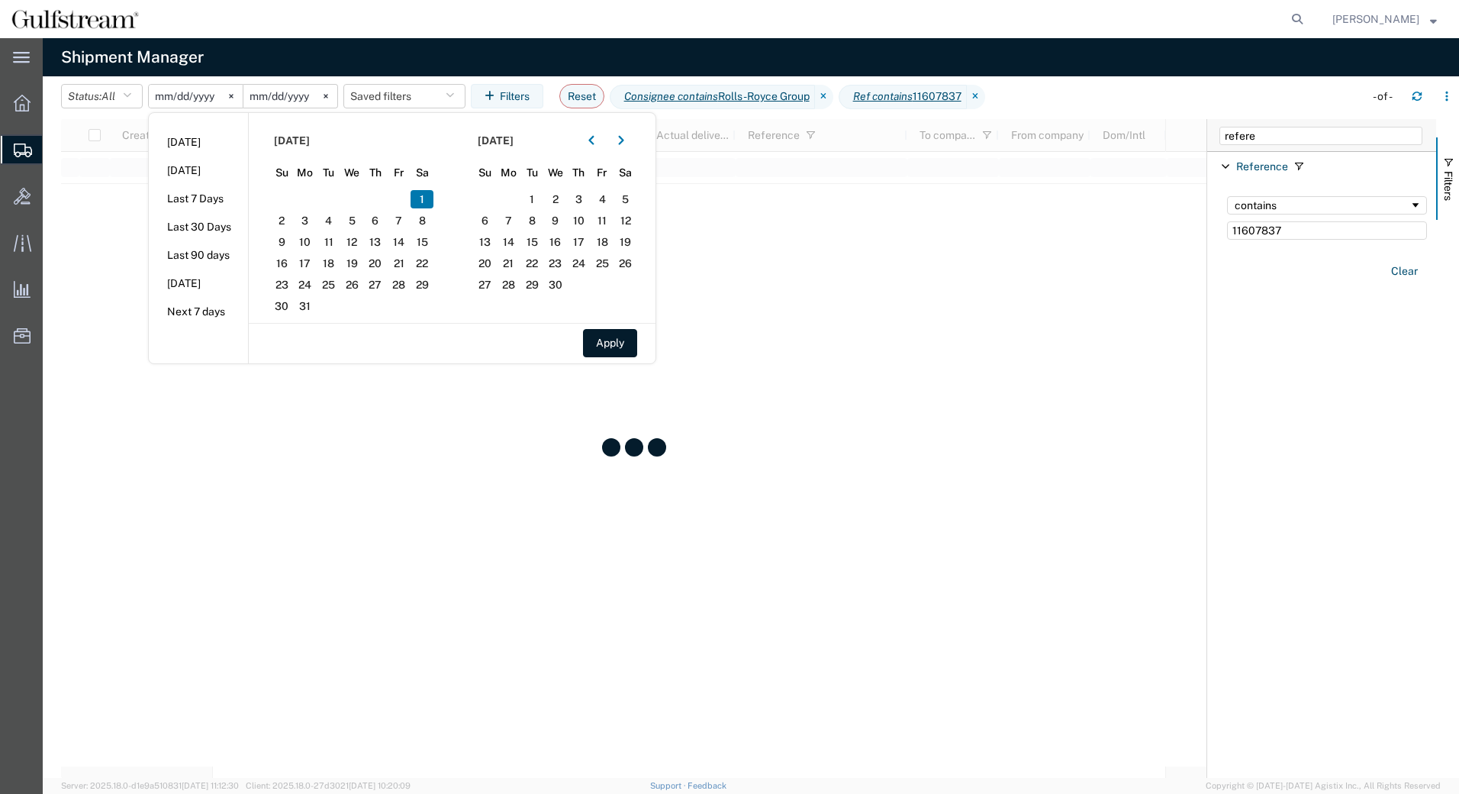
click at [430, 198] on span "1" at bounding box center [423, 199] width 24 height 18
click at [637, 341] on button "Apply" at bounding box center [610, 343] width 54 height 28
type input "2025-03-01"
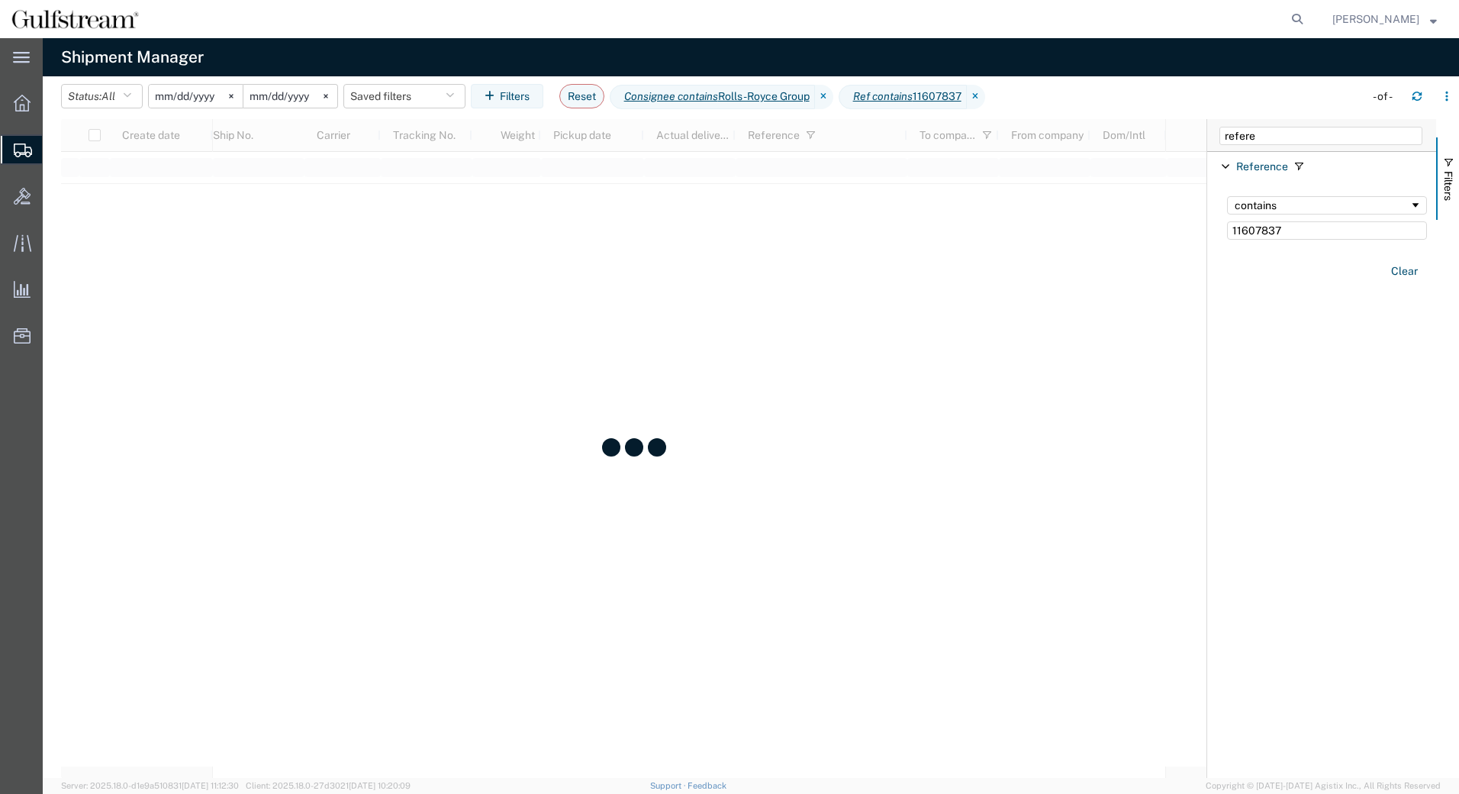
click at [260, 92] on input "2025-03-01" at bounding box center [290, 96] width 94 height 23
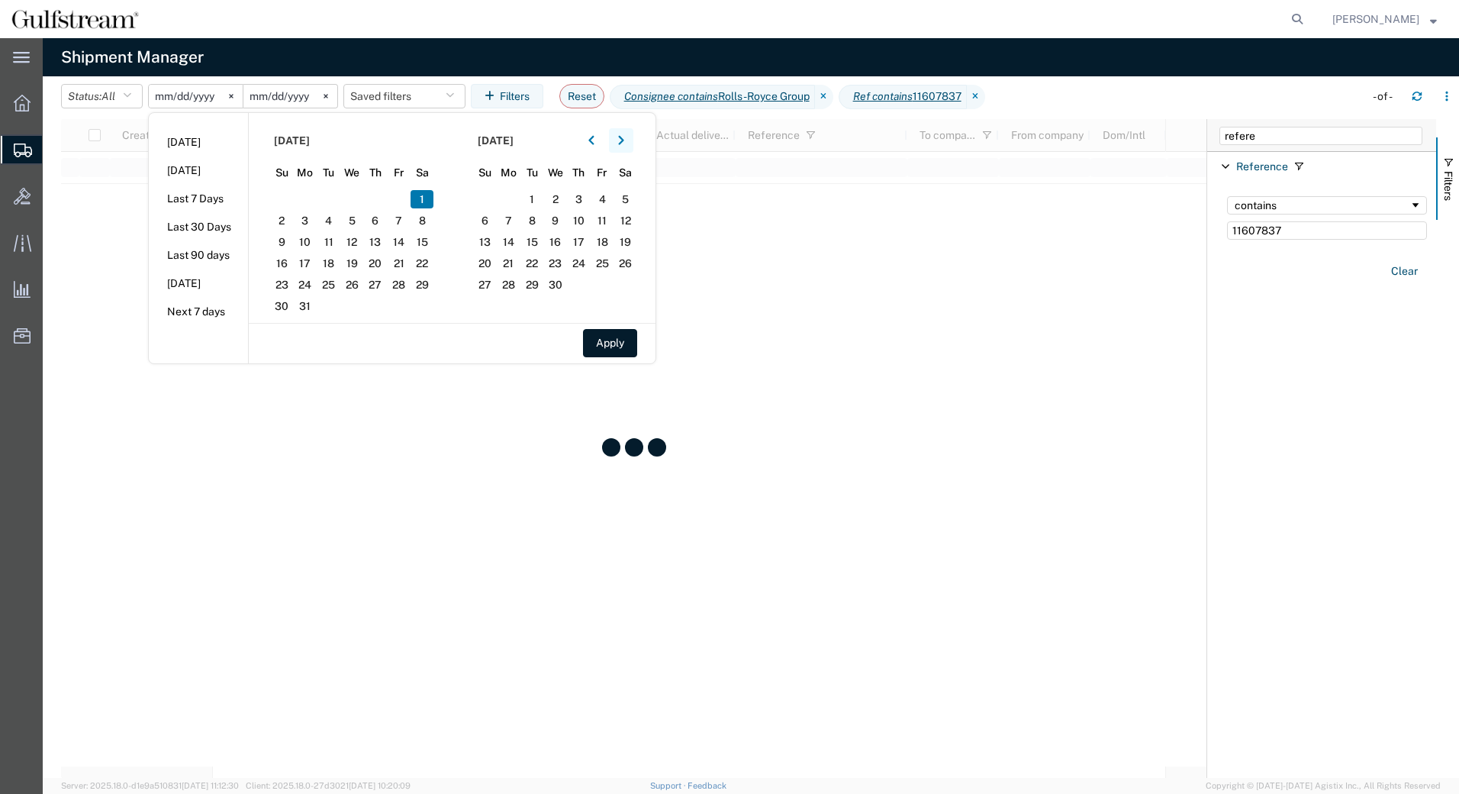
click at [622, 142] on button "button" at bounding box center [621, 140] width 24 height 24
click at [622, 141] on button "button" at bounding box center [621, 140] width 24 height 24
click at [517, 265] on span "21" at bounding box center [509, 263] width 24 height 18
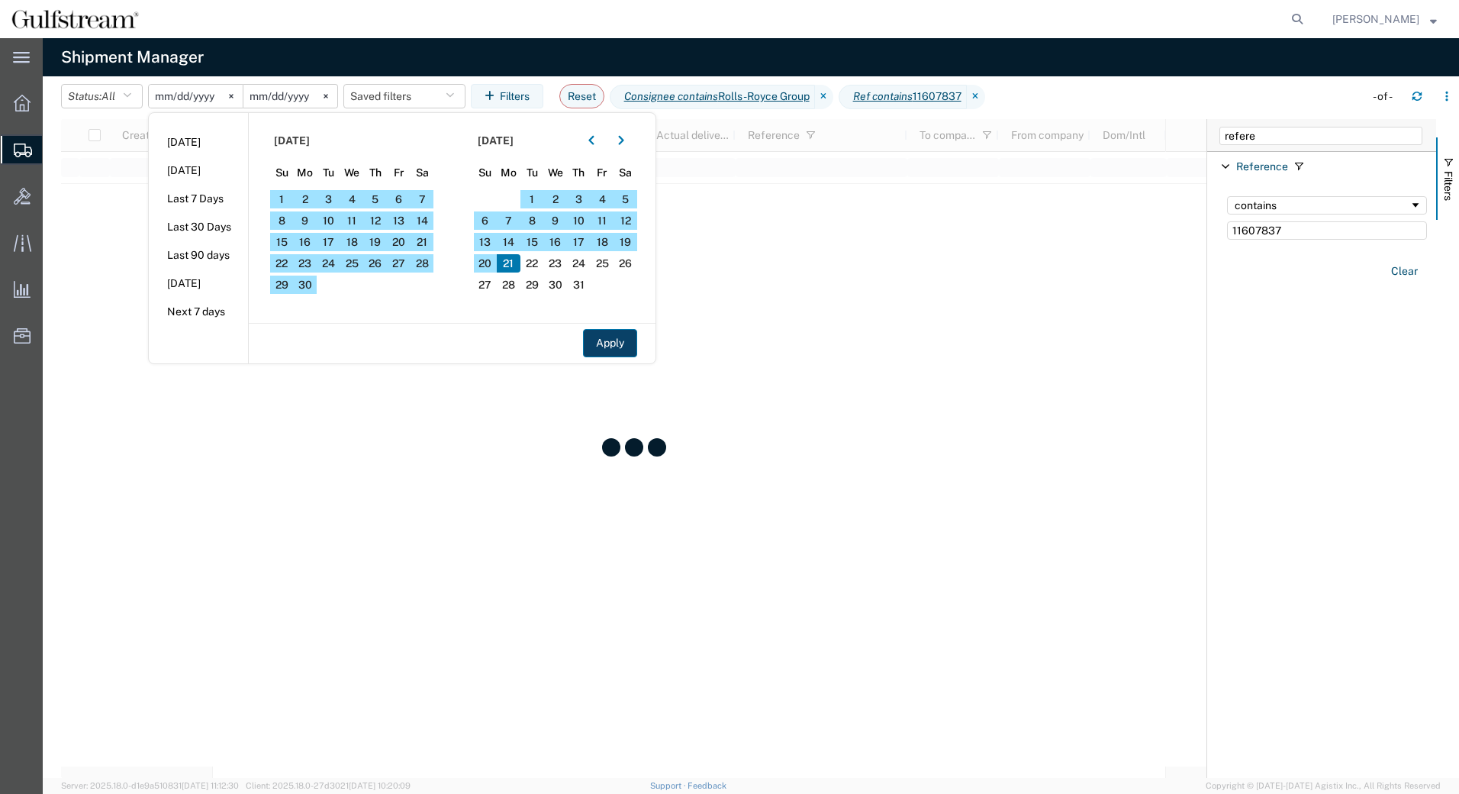
click at [598, 338] on button "Apply" at bounding box center [610, 343] width 54 height 28
type input "2025-07-21"
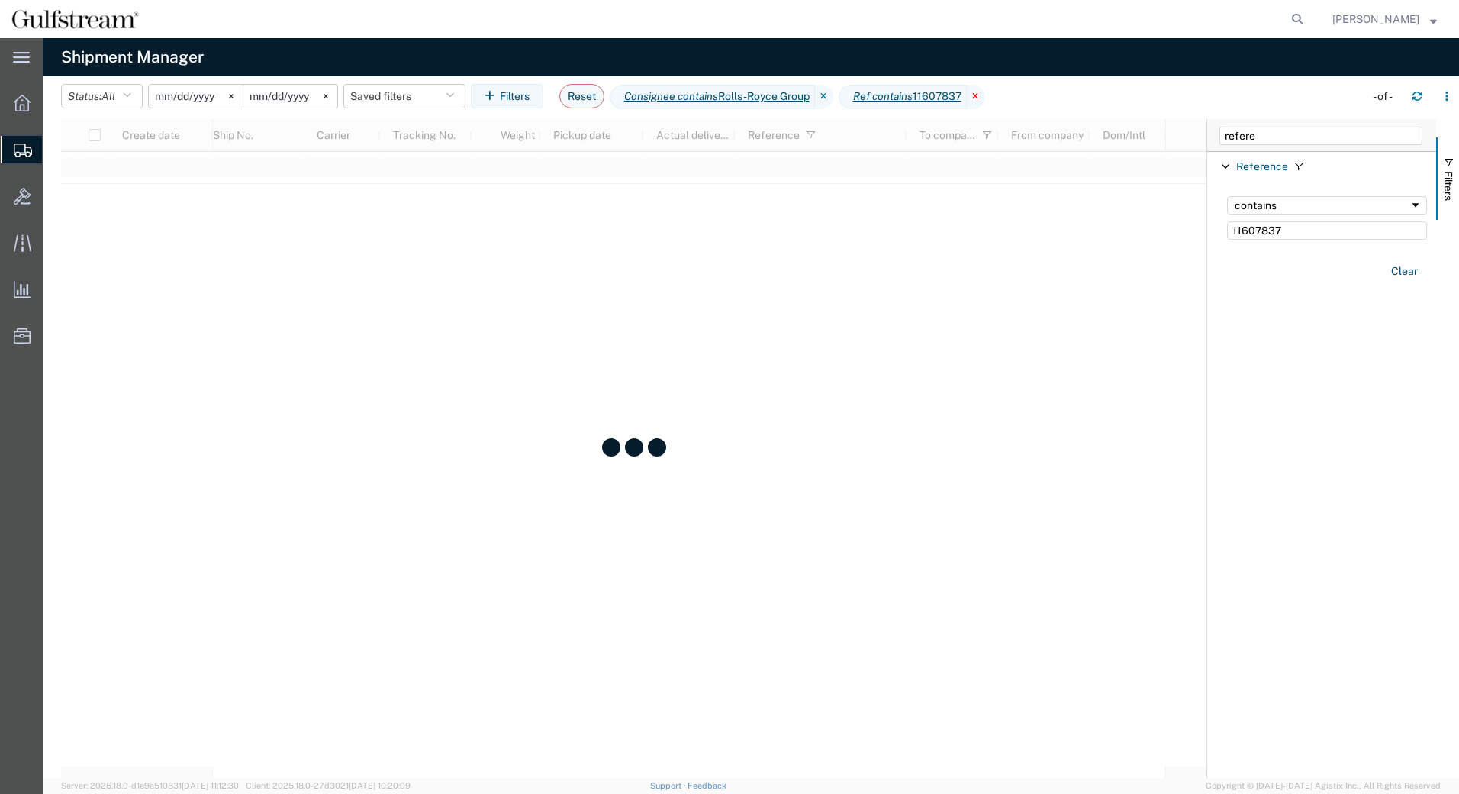
click at [985, 101] on icon at bounding box center [976, 97] width 18 height 24
click at [282, 102] on input "2025-07-21" at bounding box center [290, 96] width 94 height 23
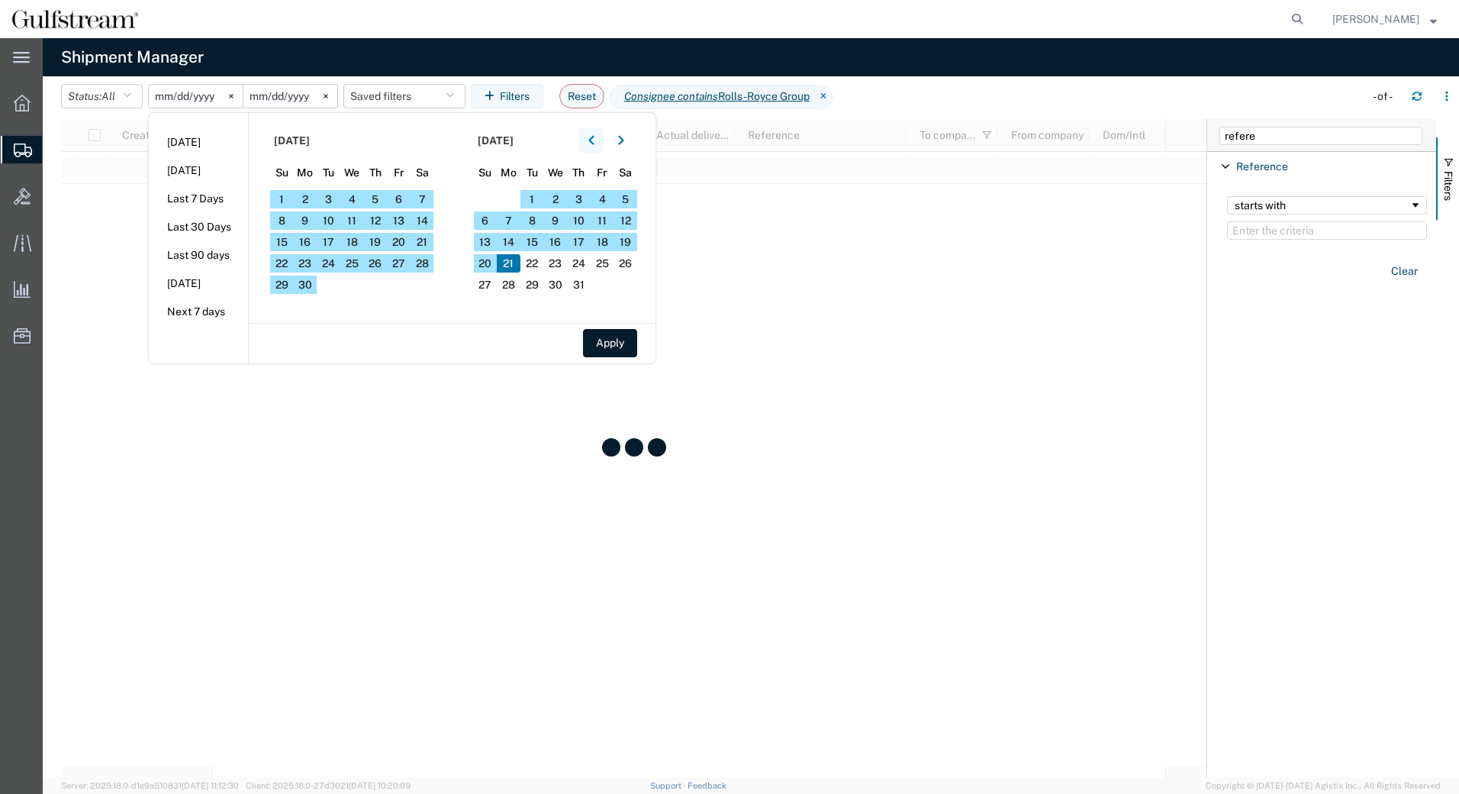
click at [601, 142] on button "button" at bounding box center [591, 140] width 24 height 24
click at [364, 291] on span "30" at bounding box center [352, 285] width 24 height 18
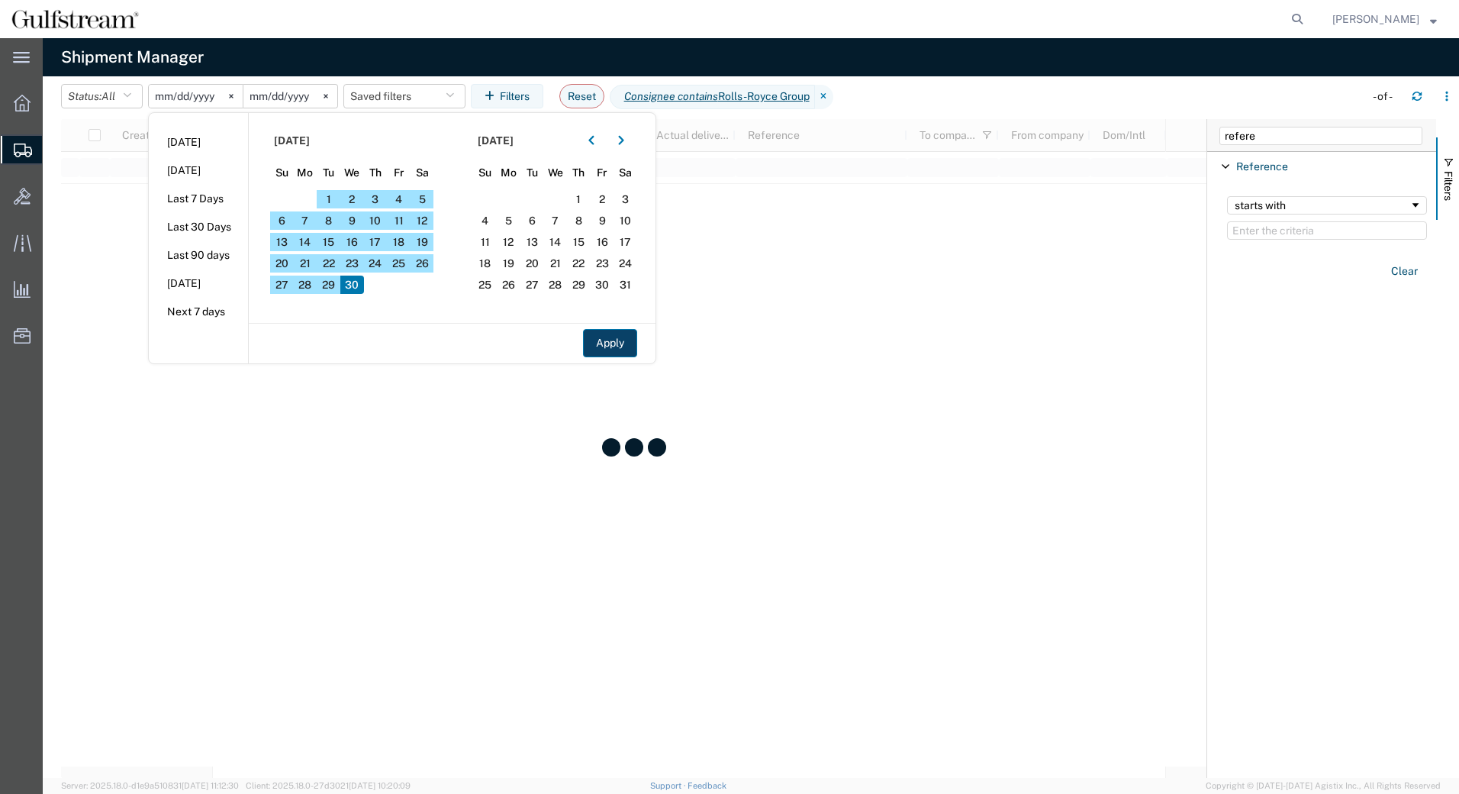
click at [632, 343] on button "Apply" at bounding box center [610, 343] width 54 height 28
type input "2025-04-30"
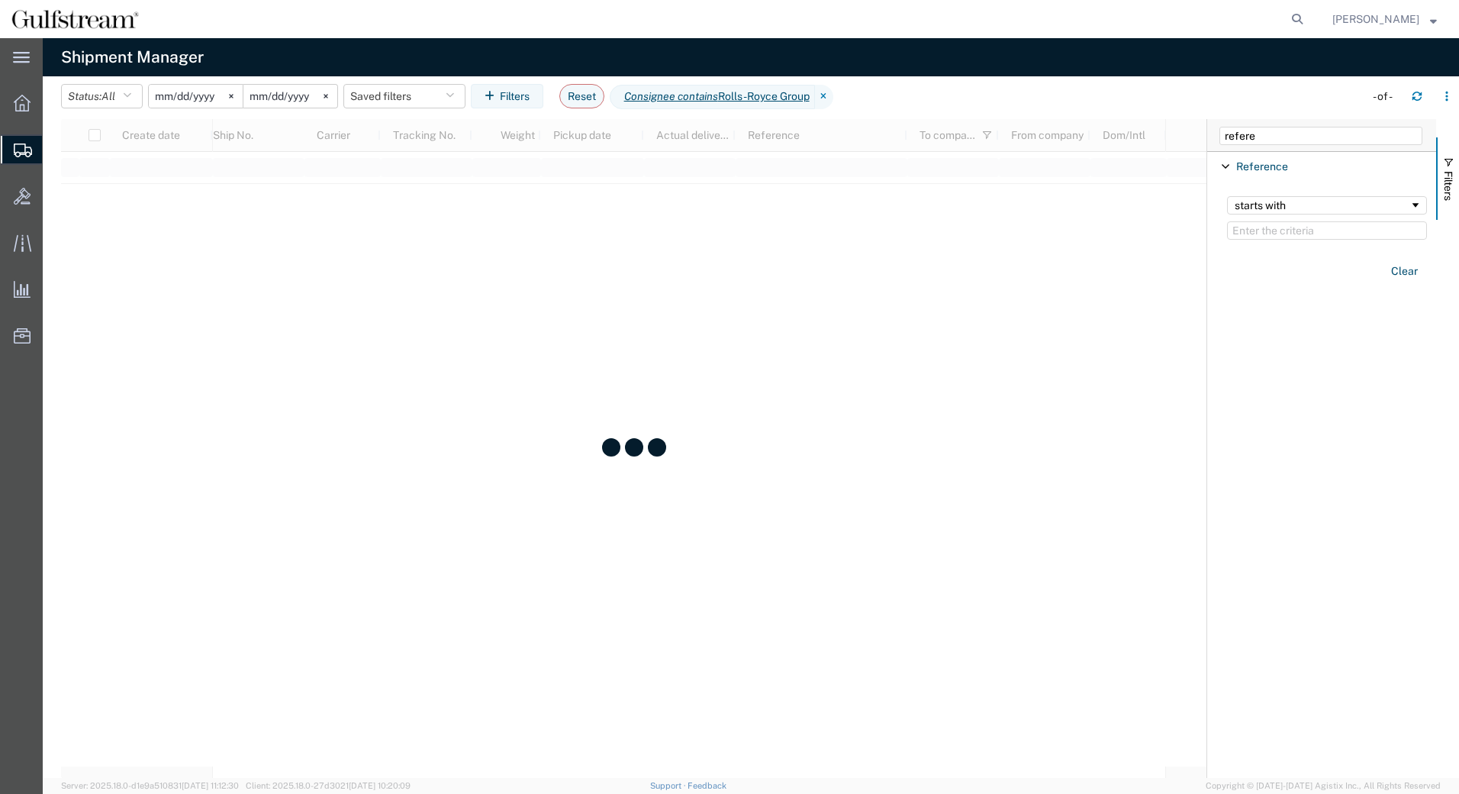
click at [938, 100] on agx-table-filter-chips "Status: All Active All Approved Booked Canceled Delivered Denied New On Hold Pe…" at bounding box center [709, 101] width 1296 height 35
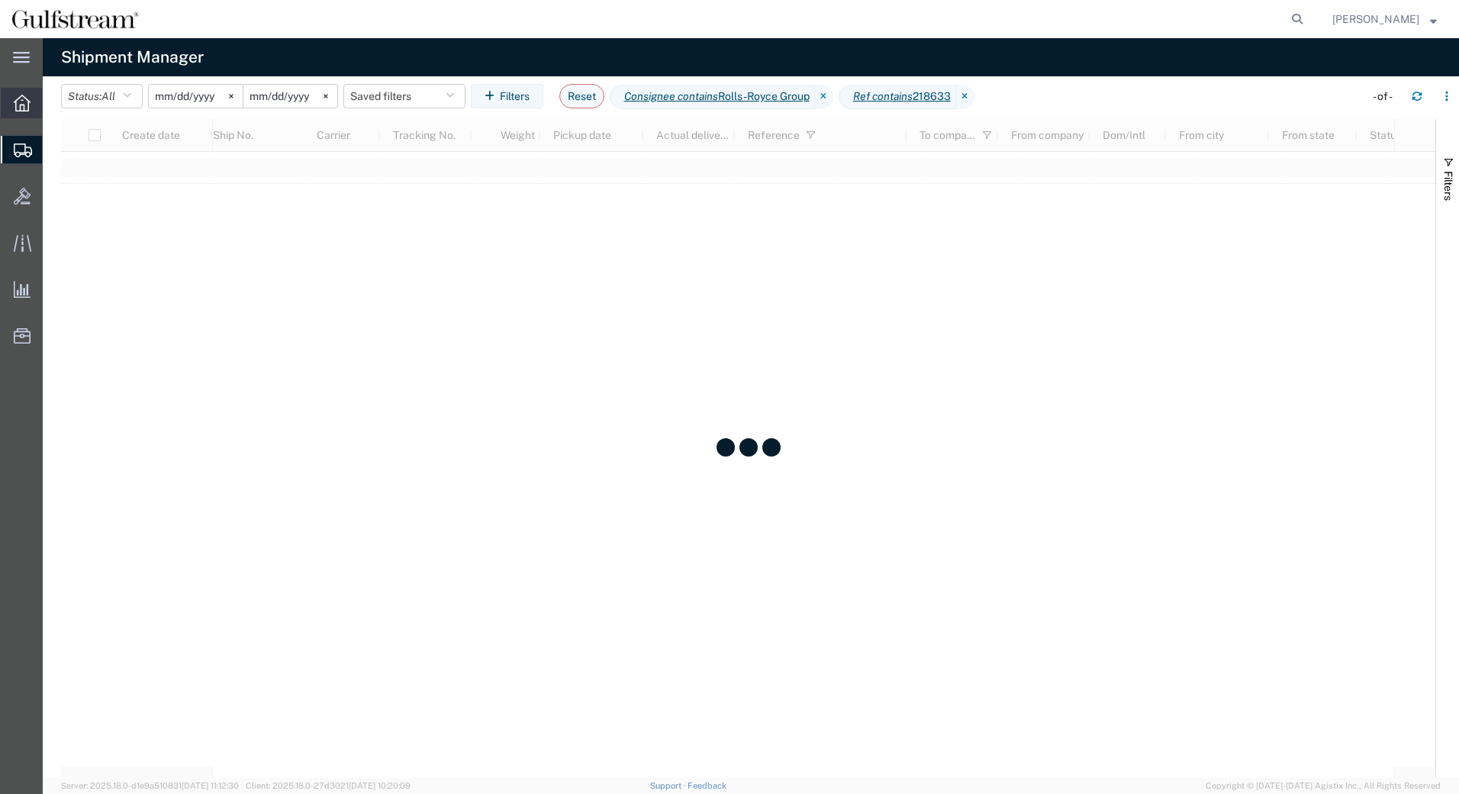
click at [30, 103] on icon at bounding box center [22, 103] width 17 height 17
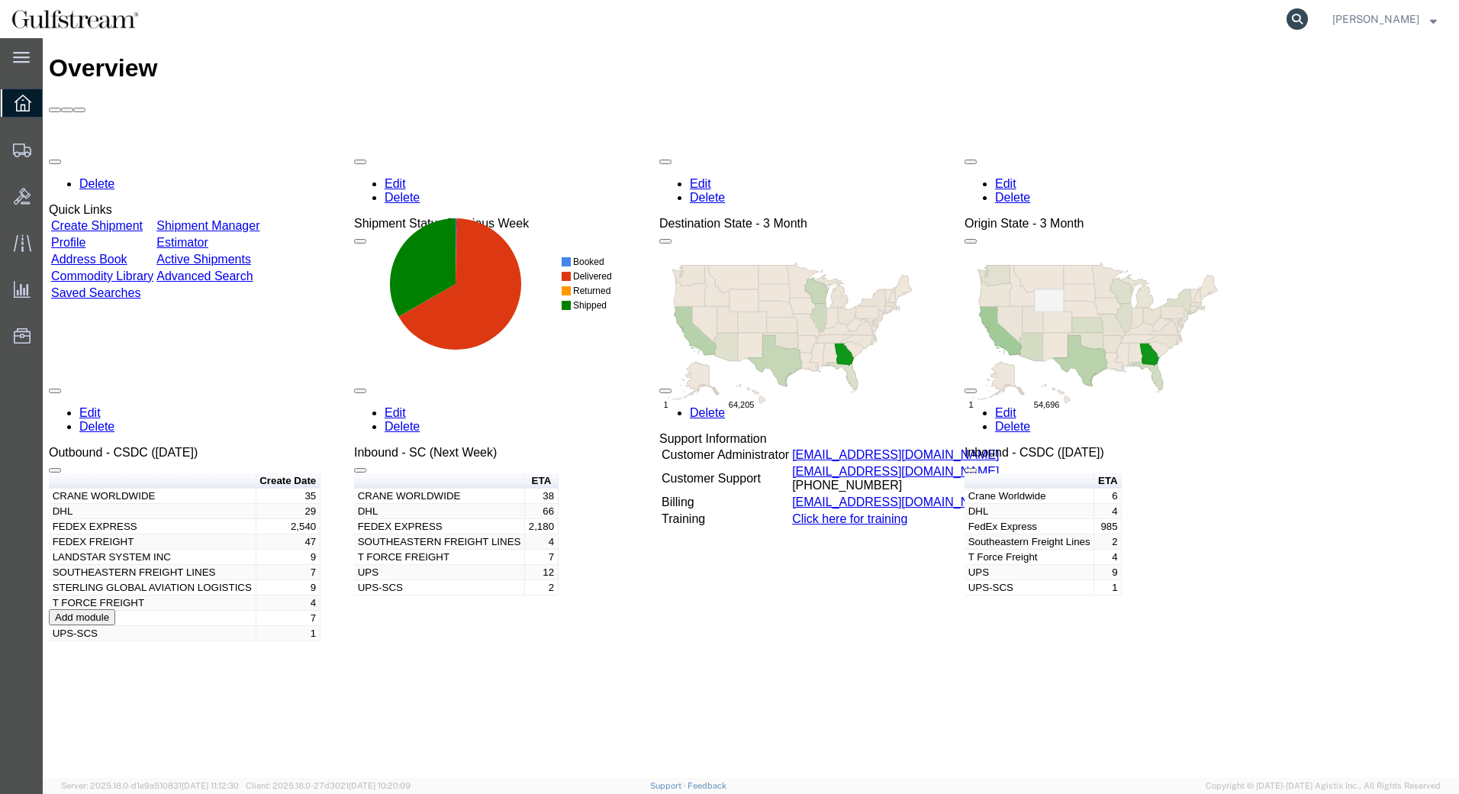
click at [1308, 25] on icon at bounding box center [1297, 18] width 21 height 21
click at [1203, 29] on input "search" at bounding box center [1055, 19] width 464 height 37
click at [1202, 17] on input "search" at bounding box center [1055, 19] width 464 height 37
type input "286084981035"
click at [1308, 27] on icon at bounding box center [1297, 18] width 21 height 21
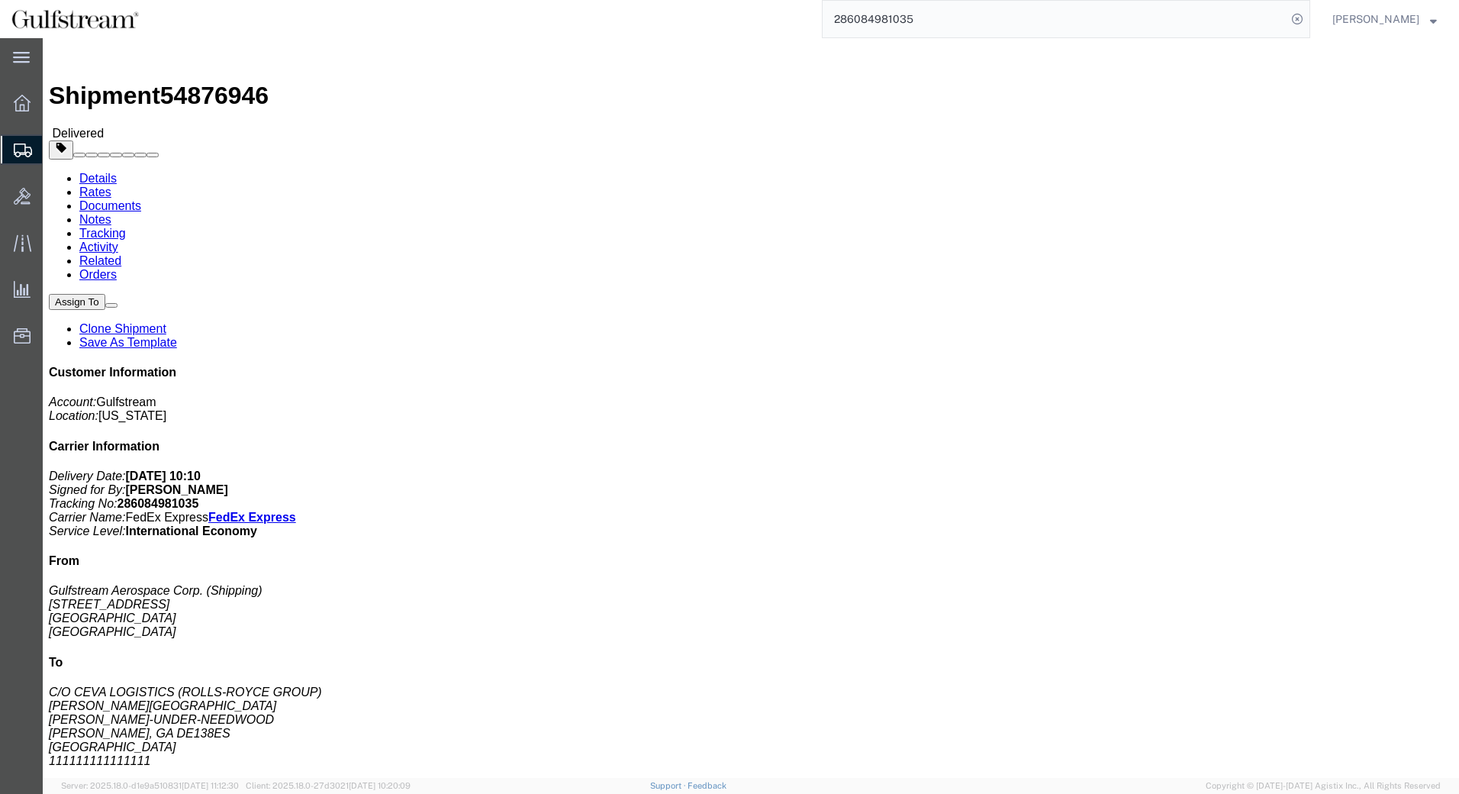
drag, startPoint x: 821, startPoint y: 34, endPoint x: 659, endPoint y: 5, distance: 164.5
click at [1308, 21] on icon at bounding box center [1297, 18] width 21 height 21
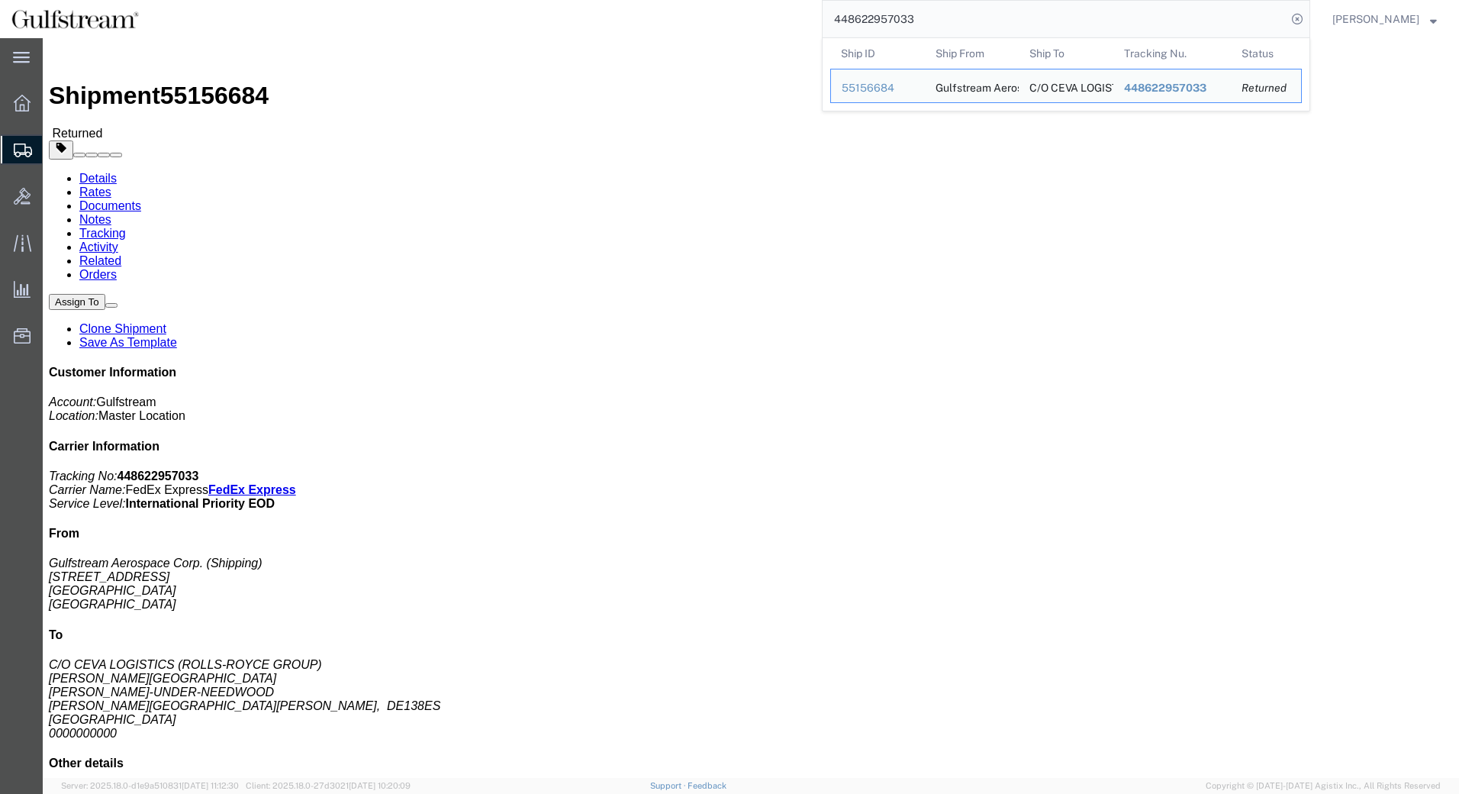
drag, startPoint x: 927, startPoint y: 15, endPoint x: 358, endPoint y: 33, distance: 568.9
click at [358, 33] on div "448622957033 Ship ID Ship From Ship To Tracking Nu. Status Ship ID 55156684 Shi…" at bounding box center [730, 19] width 1160 height 38
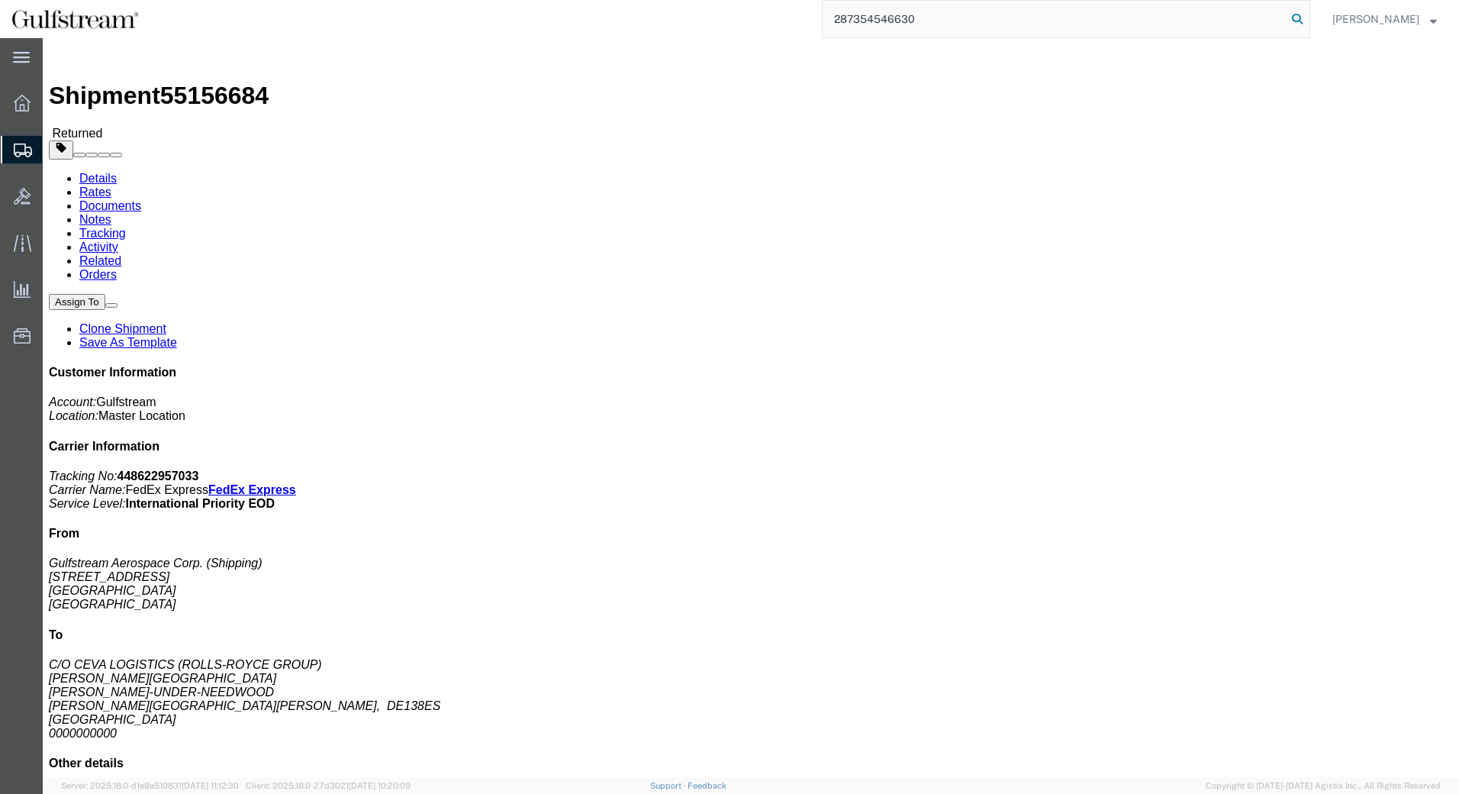
type input "287354546630"
click at [1308, 19] on icon at bounding box center [1297, 18] width 21 height 21
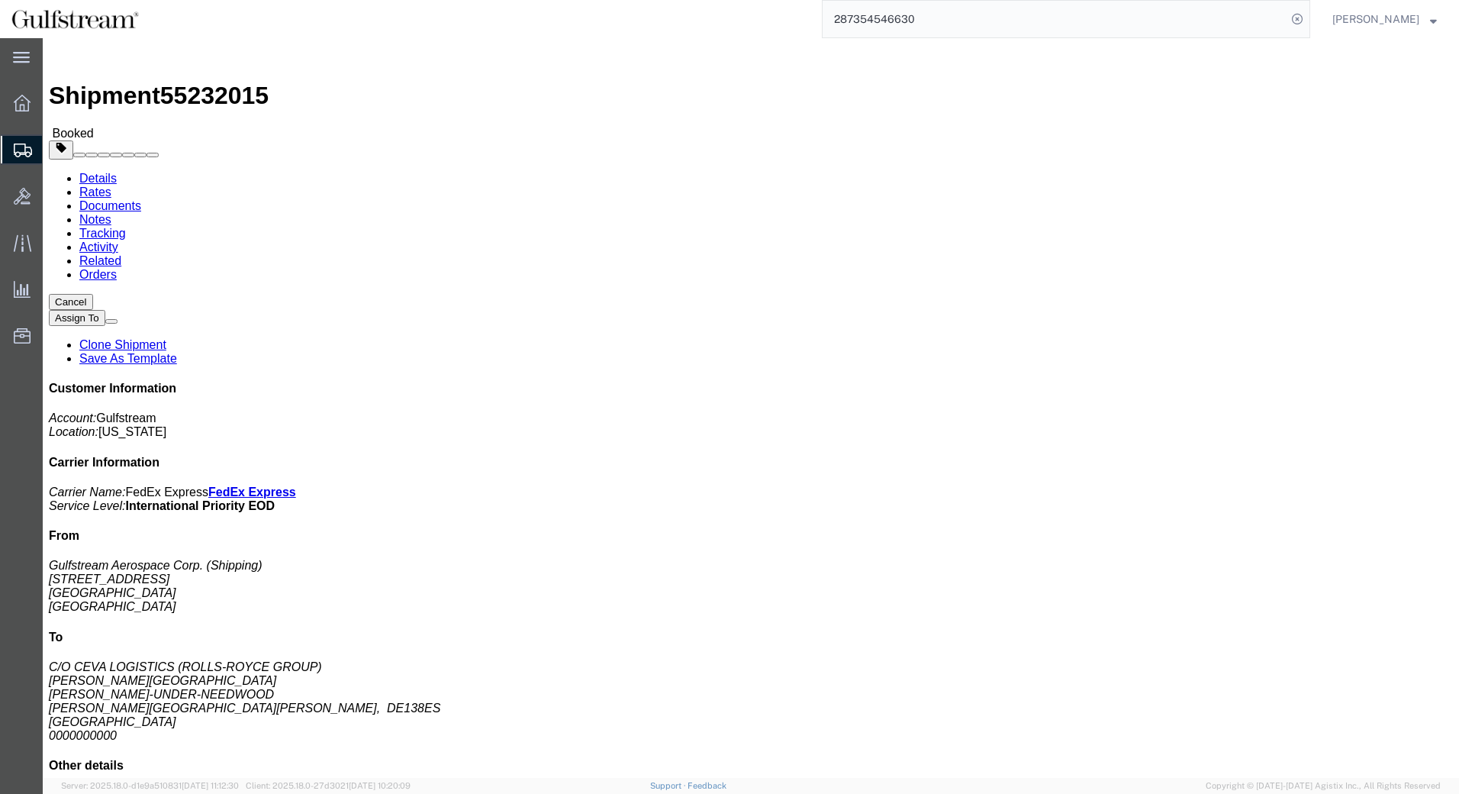
click link "Tracking"
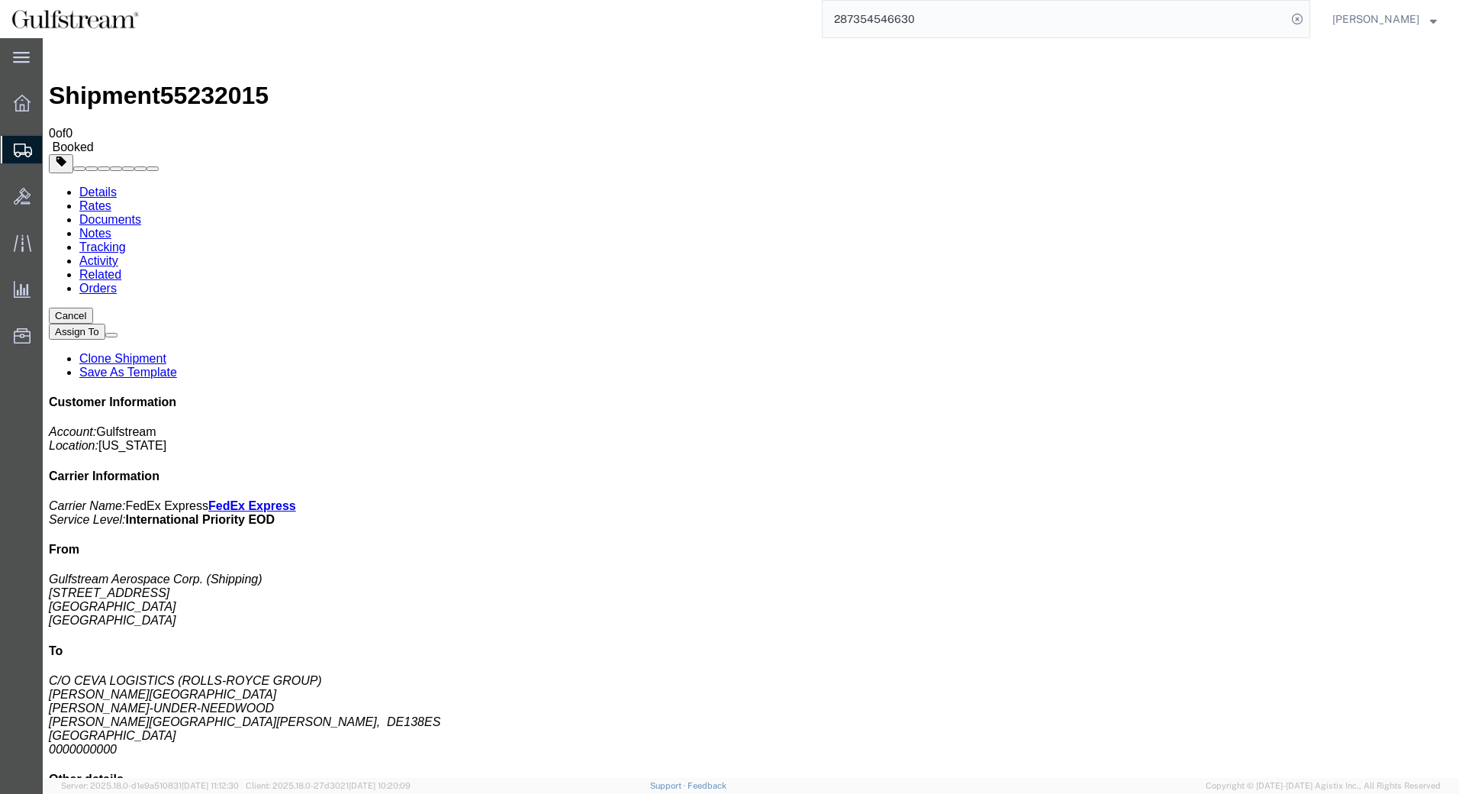
click at [79, 185] on link "Details" at bounding box center [97, 191] width 37 height 13
click at [905, 21] on input "287354546630" at bounding box center [1055, 19] width 464 height 37
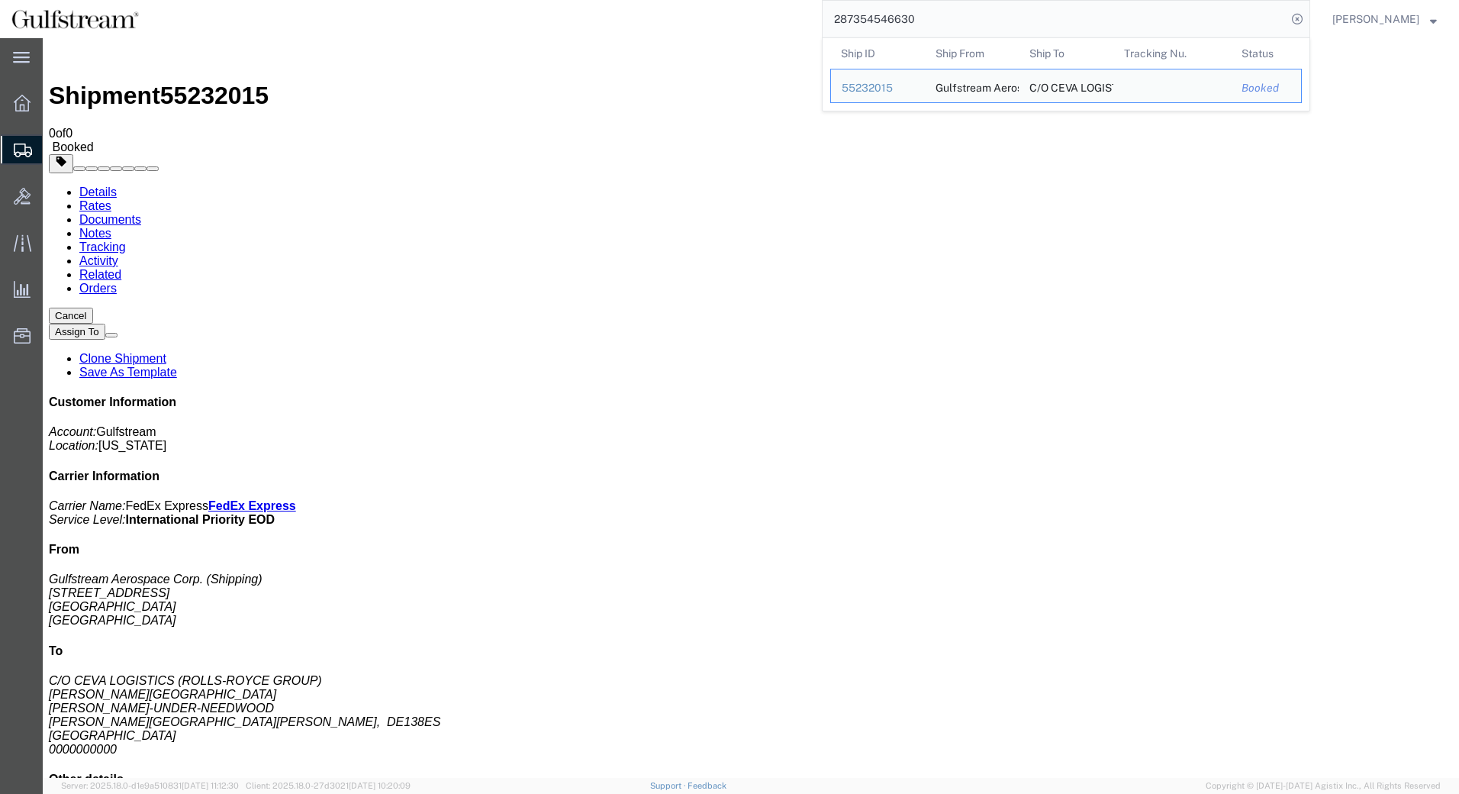
click at [907, 24] on input "287354546630" at bounding box center [1055, 19] width 464 height 37
drag, startPoint x: 952, startPoint y: 21, endPoint x: 495, endPoint y: 4, distance: 457.5
click at [575, 0] on html "main_menu Created with Sketch. Collapse Menu Overview Shipments Shipment Manage…" at bounding box center [729, 397] width 1459 height 794
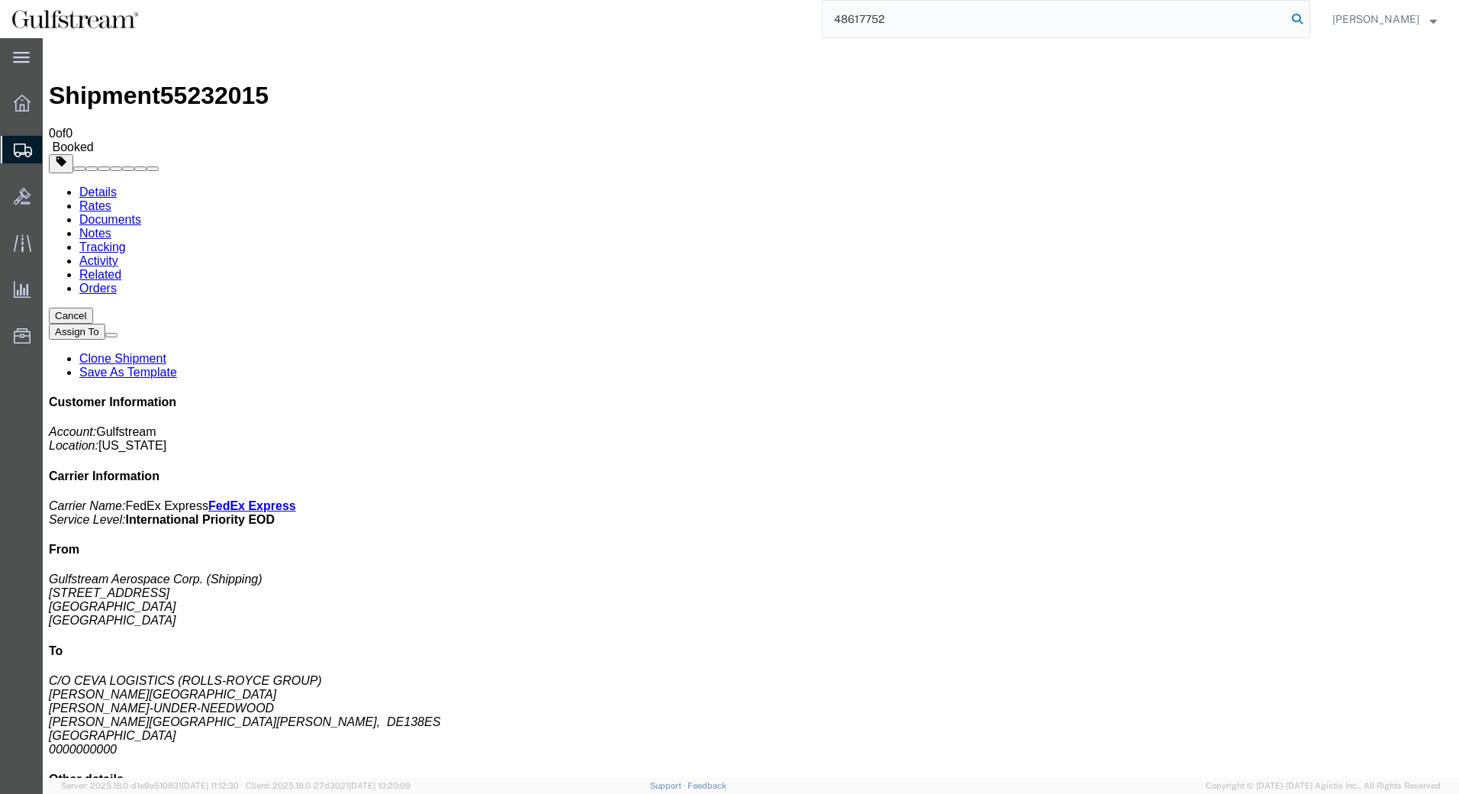
type input "48617752"
click at [1308, 19] on icon at bounding box center [1297, 18] width 21 height 21
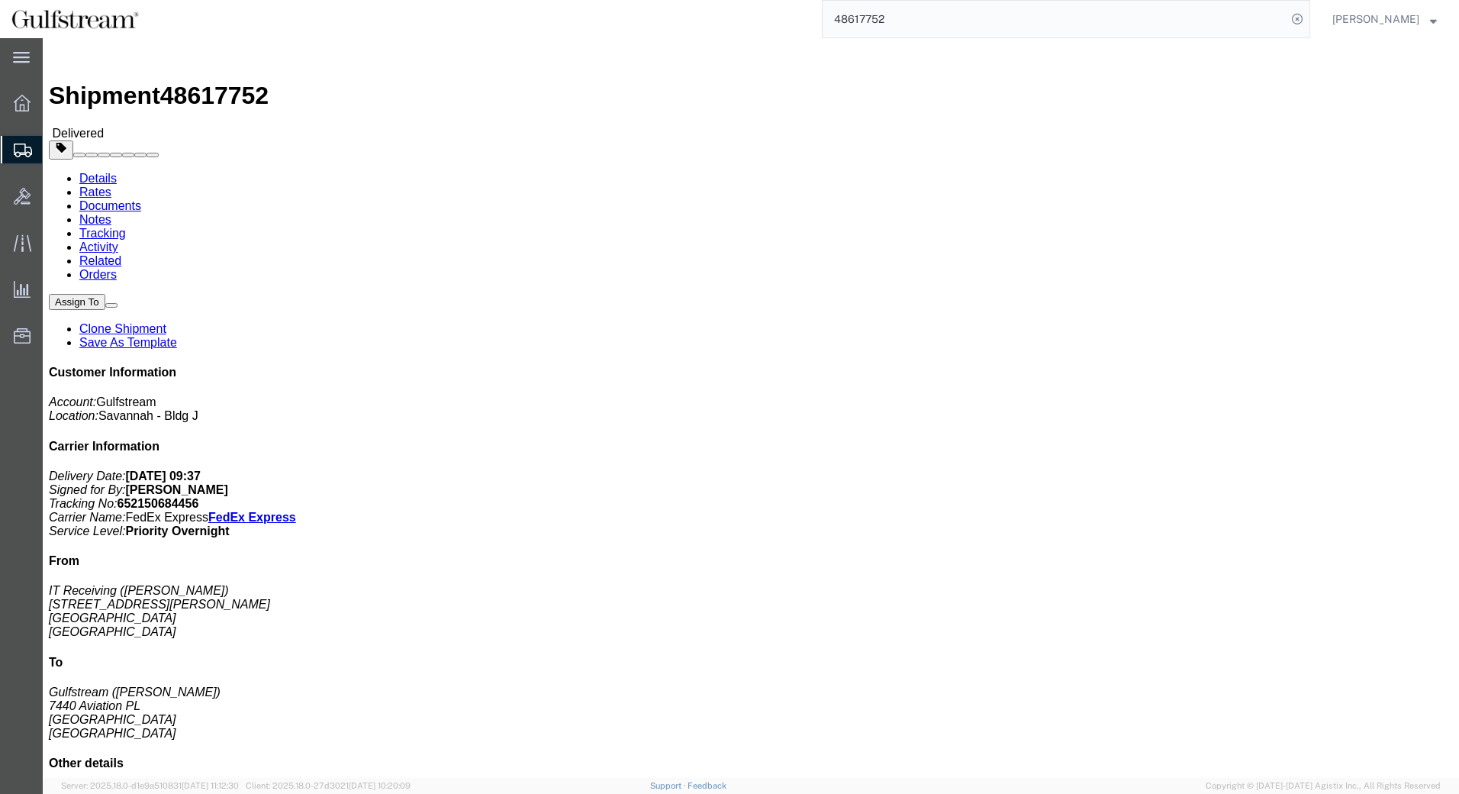
drag, startPoint x: 1085, startPoint y: 14, endPoint x: 395, endPoint y: -5, distance: 690.2
click at [395, 0] on html "main_menu Created with Sketch. Collapse Menu Overview Shipments Shipment Manage…" at bounding box center [729, 397] width 1459 height 794
click at [1307, 18] on icon at bounding box center [1297, 18] width 21 height 21
click at [1018, 121] on span "64554493" at bounding box center [998, 122] width 55 height 12
click at [884, 24] on input "64554493" at bounding box center [1055, 19] width 464 height 37
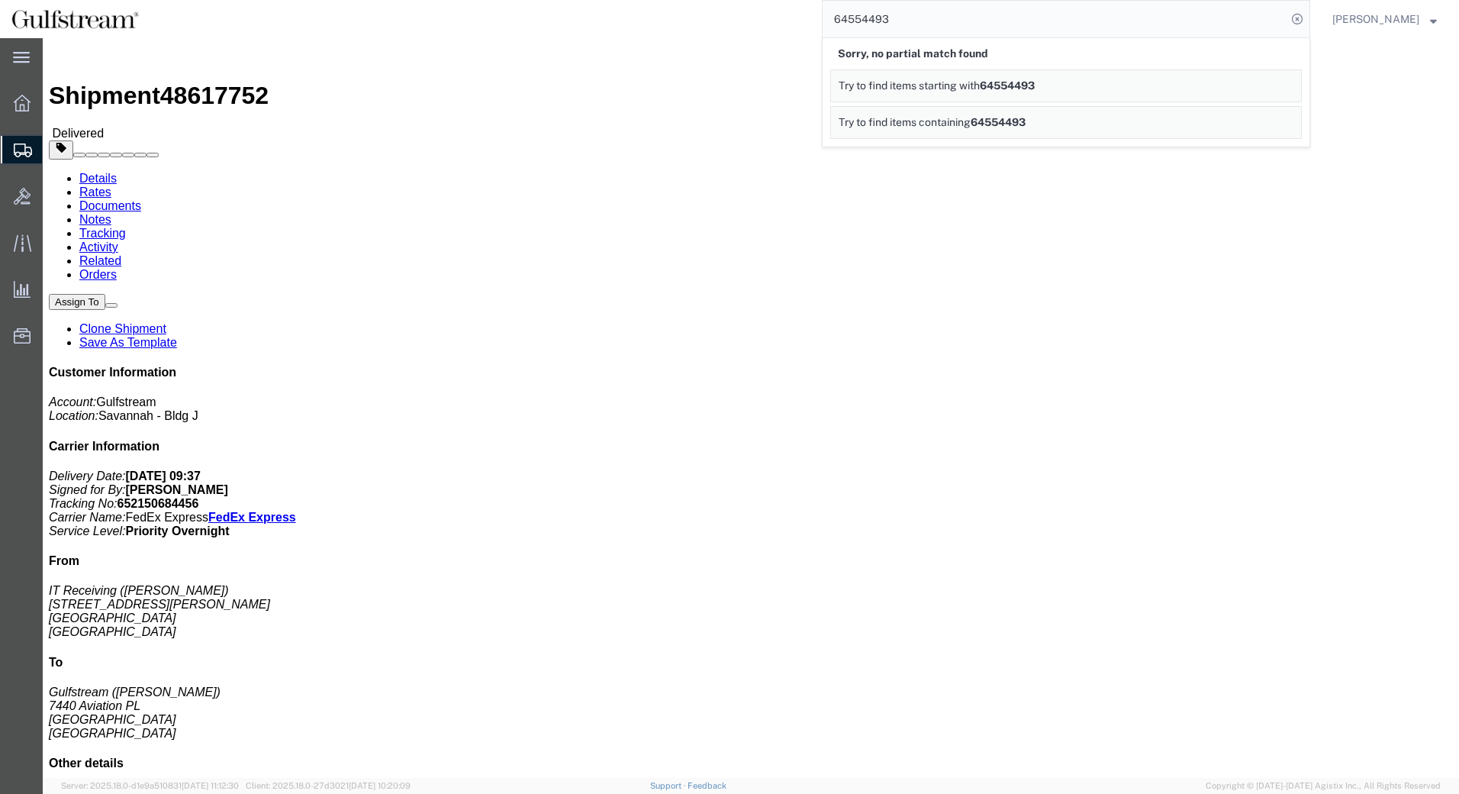
click at [884, 24] on input "64554493" at bounding box center [1055, 19] width 464 height 37
paste input "00778830263230"
drag, startPoint x: 858, startPoint y: 16, endPoint x: 698, endPoint y: 37, distance: 161.6
click at [698, 37] on div "00778830263230 Sorry, no partial match found Try to find items starting with 64…" at bounding box center [730, 19] width 1160 height 38
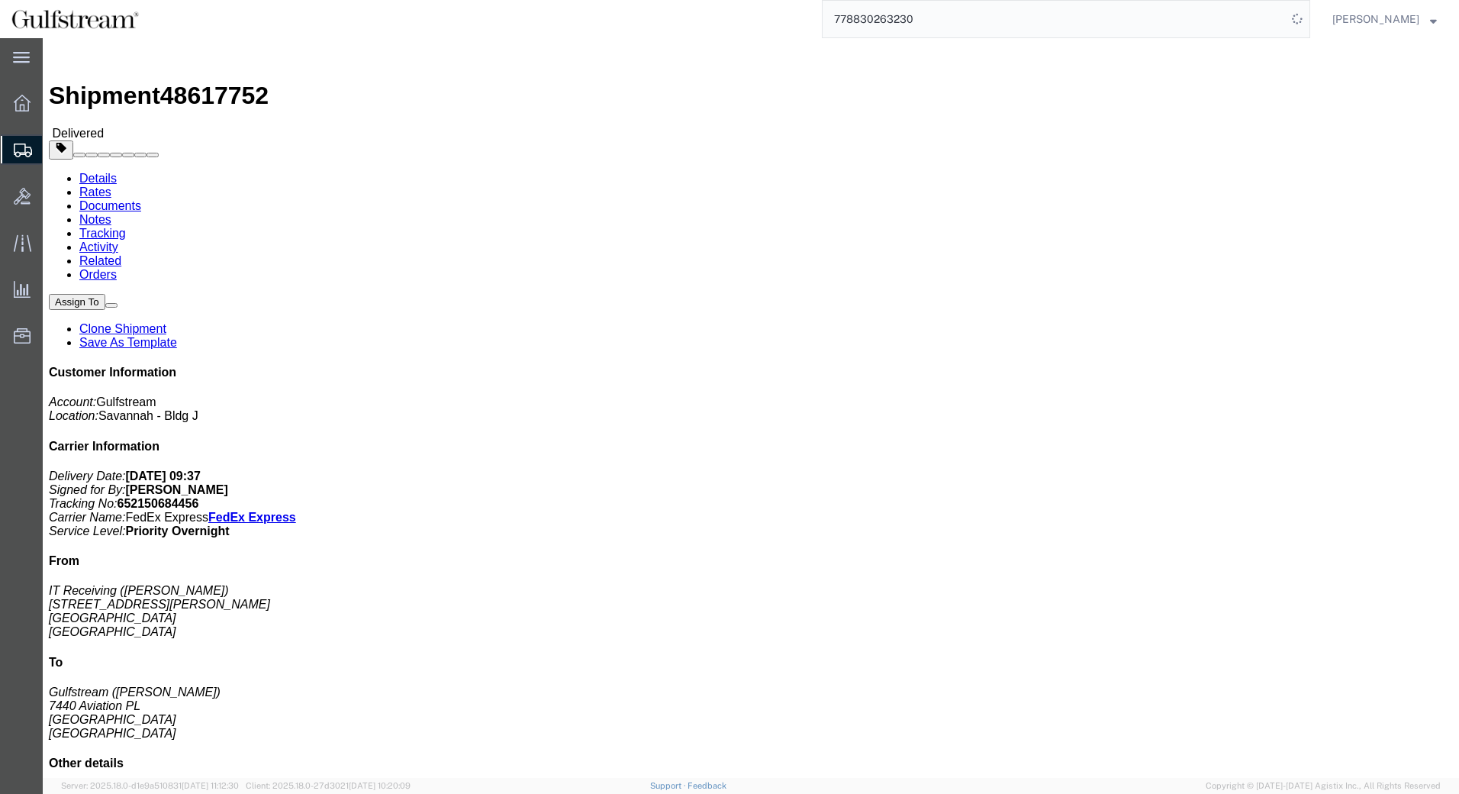
type input "778830263230"
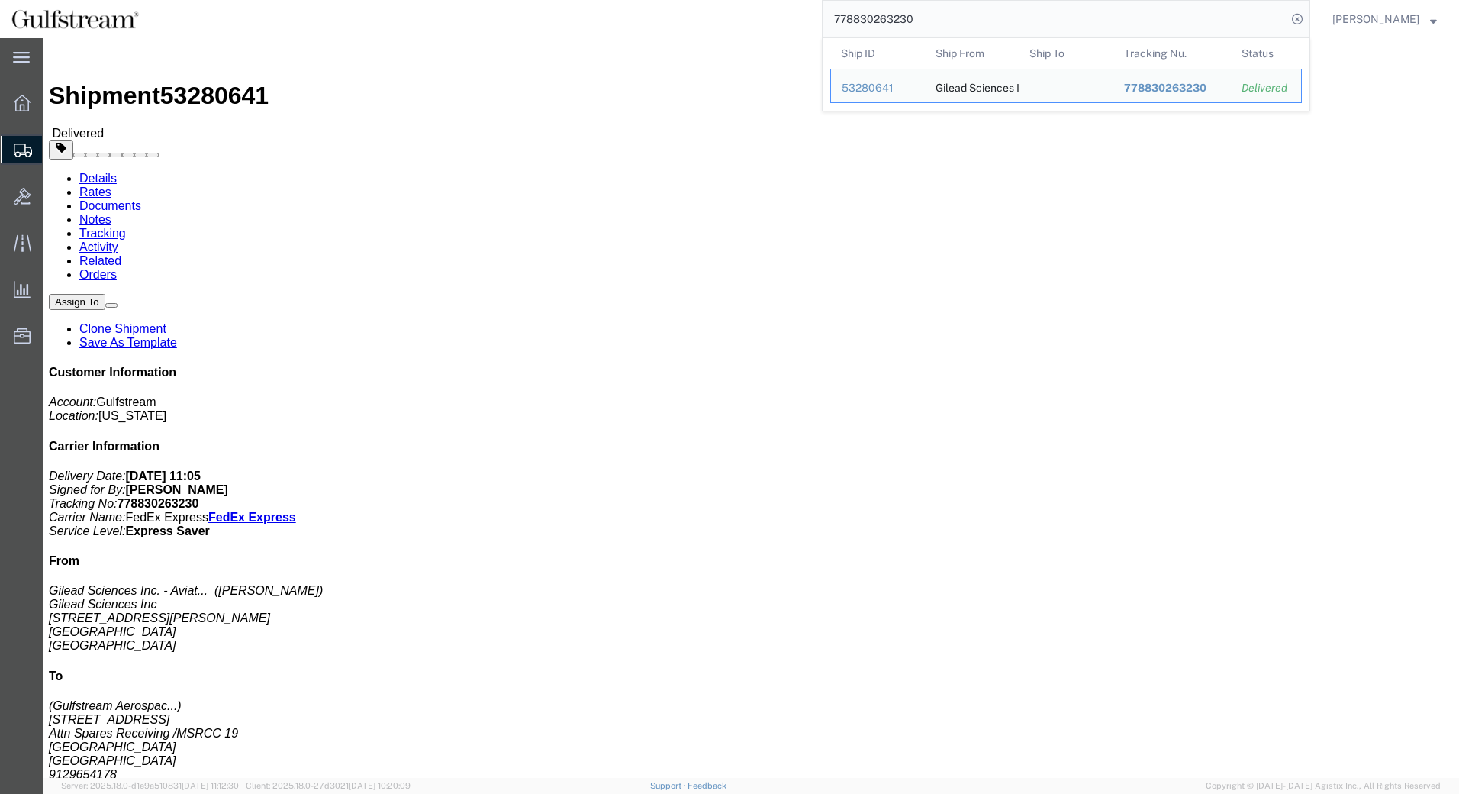
drag, startPoint x: 13, startPoint y: 163, endPoint x: 110, endPoint y: 164, distance: 96.9
click div "Ship From Gilead Sciences Inc. - Aviation ([PERSON_NAME]) Gilead Sciences Inc […"
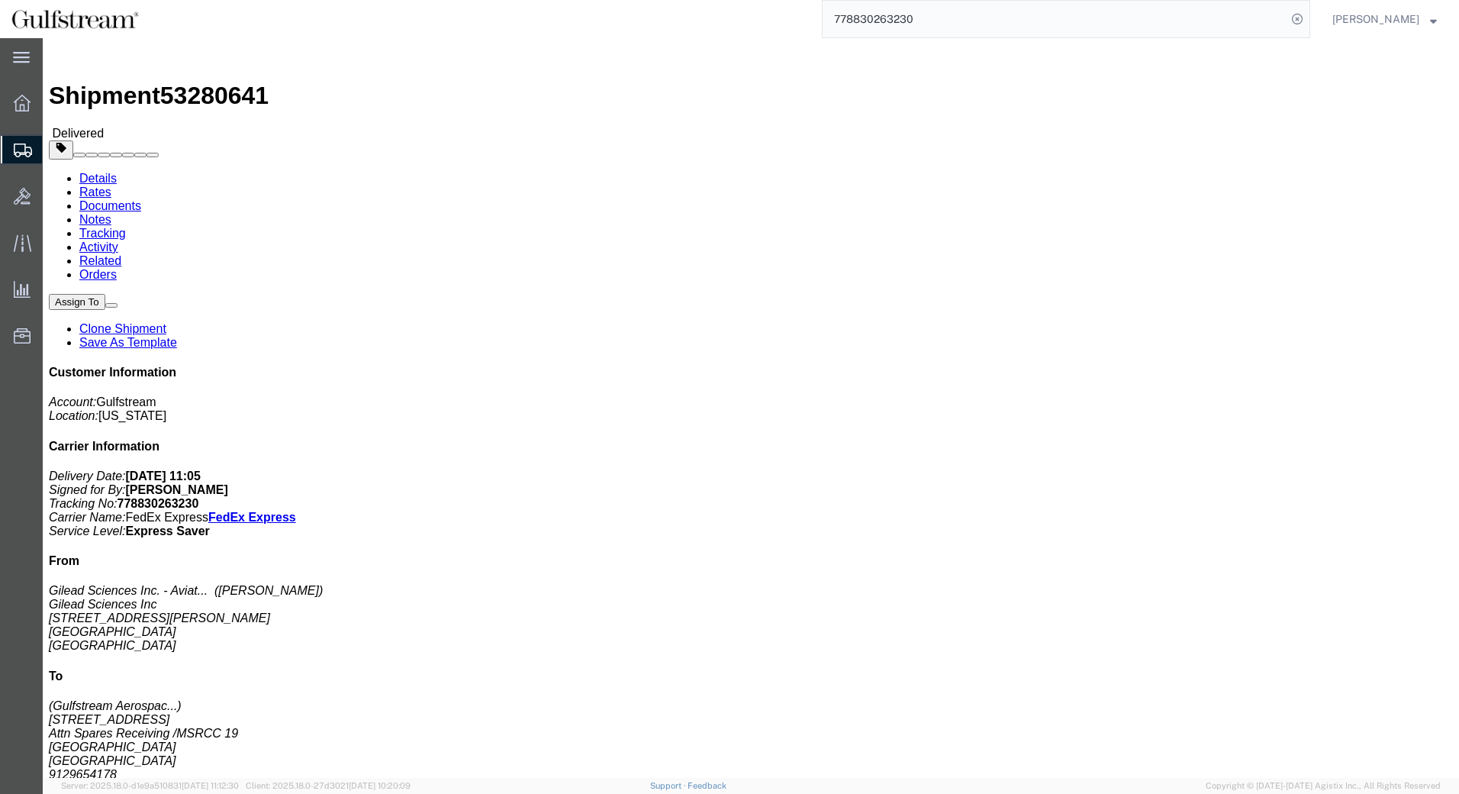
copy address "Gilead Sciences Inc"
